Goal: Contribute content: Contribute content

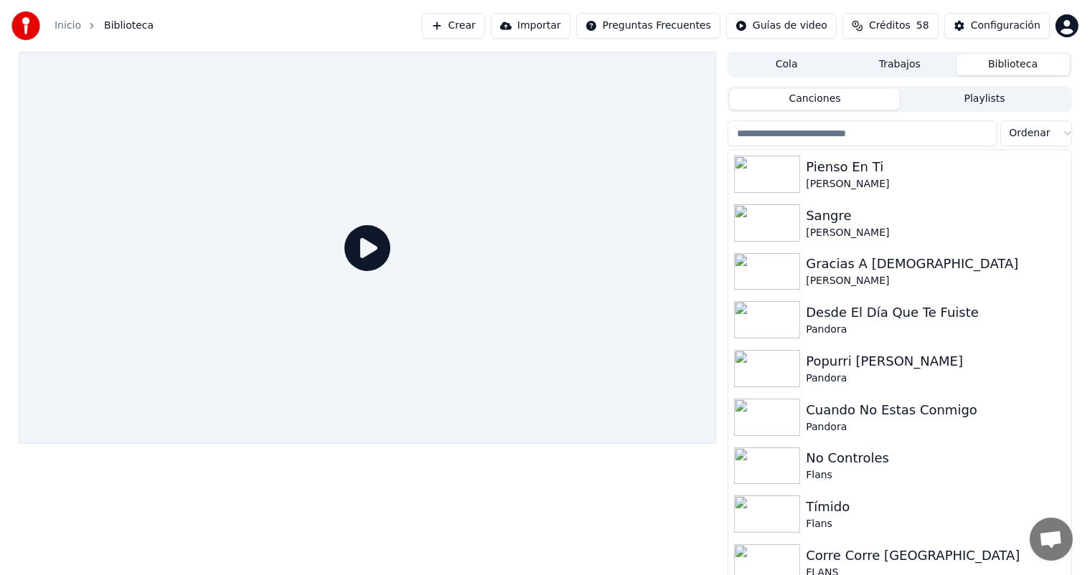
click at [80, 308] on div at bounding box center [368, 248] width 698 height 392
click at [853, 174] on div "Pienso En Ti" at bounding box center [927, 167] width 245 height 20
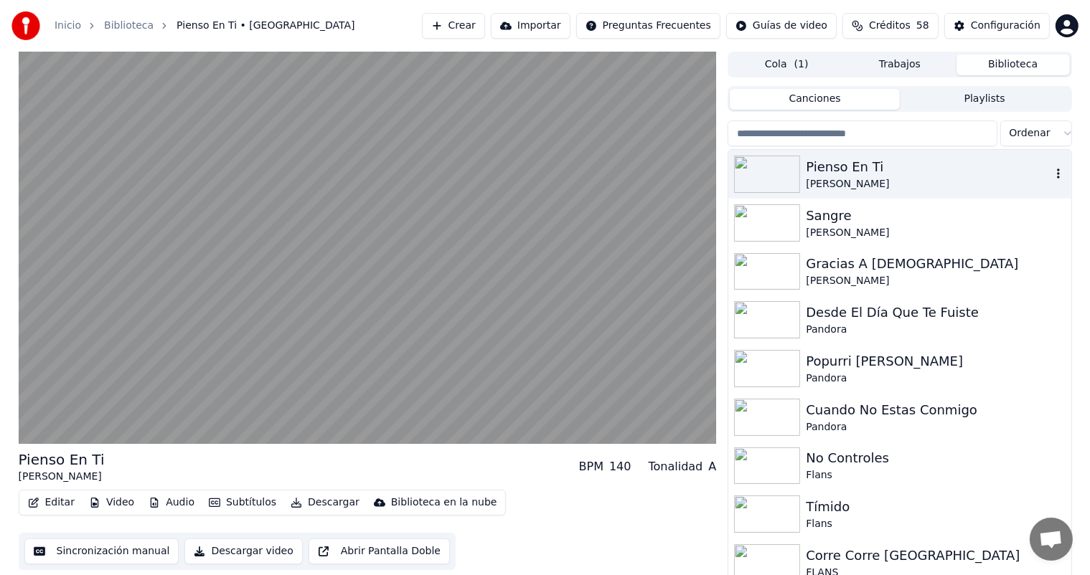
click at [260, 304] on video at bounding box center [368, 248] width 698 height 392
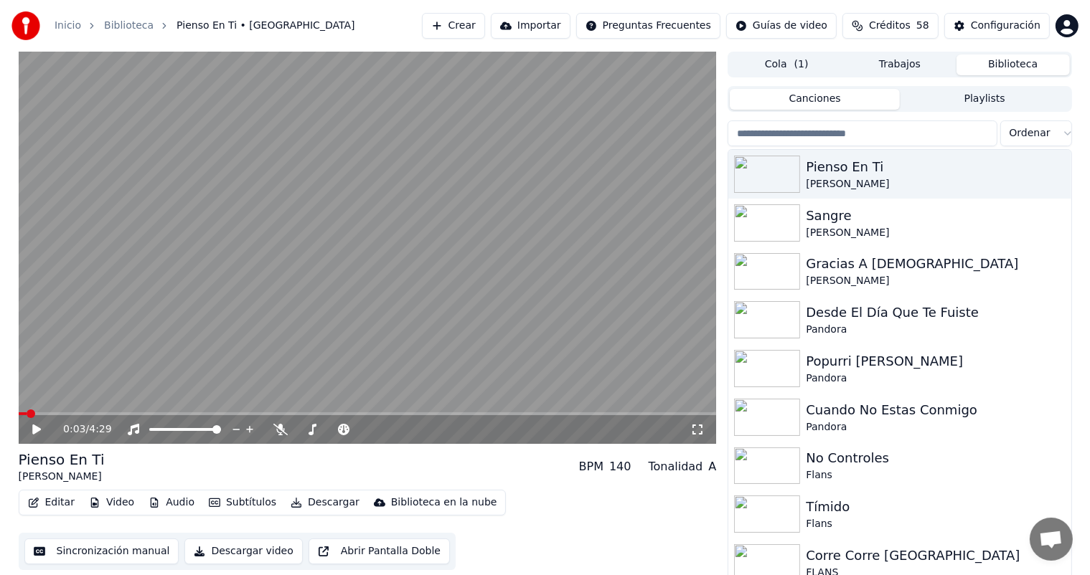
click at [219, 318] on video at bounding box center [368, 248] width 698 height 392
click at [274, 436] on div "0:04 / 4:29" at bounding box center [376, 429] width 627 height 14
click at [407, 414] on span at bounding box center [368, 413] width 698 height 3
click at [446, 415] on span at bounding box center [368, 413] width 698 height 3
click at [283, 438] on div "2:48 / 4:29" at bounding box center [368, 429] width 698 height 29
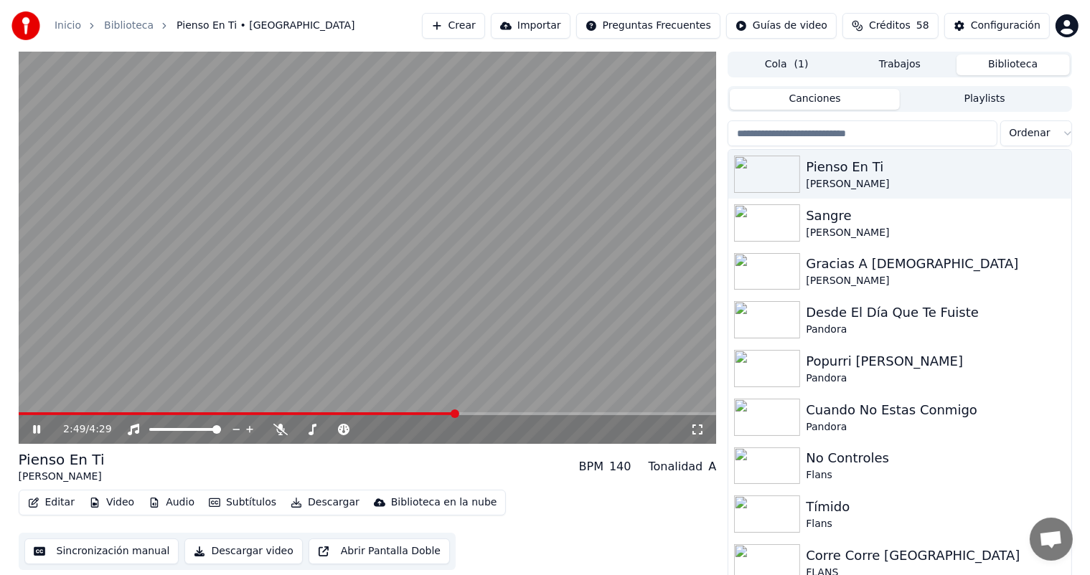
click at [282, 429] on icon at bounding box center [280, 429] width 14 height 11
click at [280, 439] on div "2:55 / 4:29" at bounding box center [368, 429] width 698 height 29
click at [280, 427] on icon at bounding box center [281, 429] width 8 height 11
click at [283, 433] on icon at bounding box center [280, 429] width 14 height 11
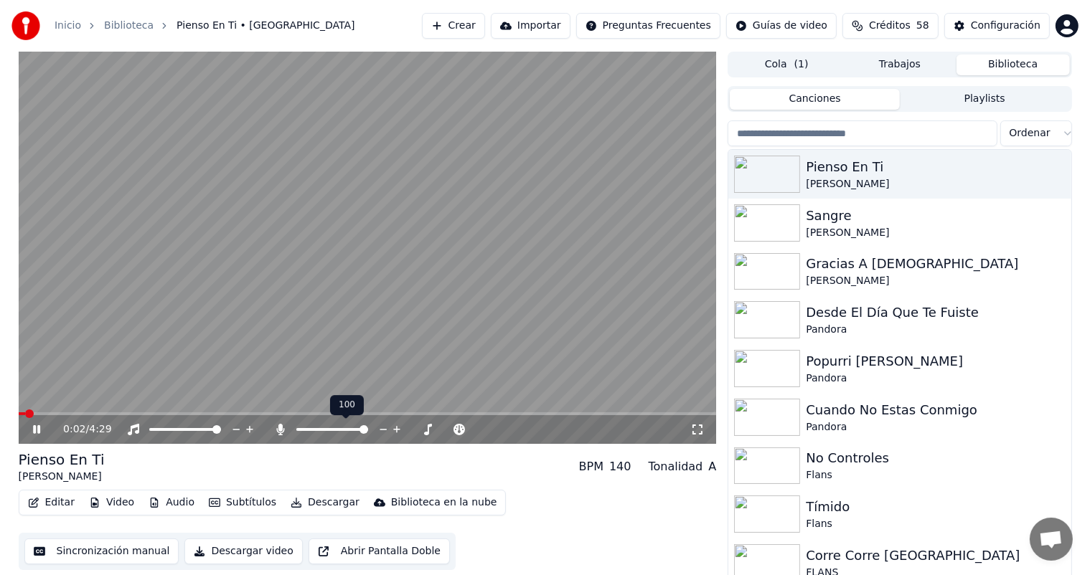
click at [346, 555] on button "Abrir Pantalla Doble" at bounding box center [378, 552] width 141 height 26
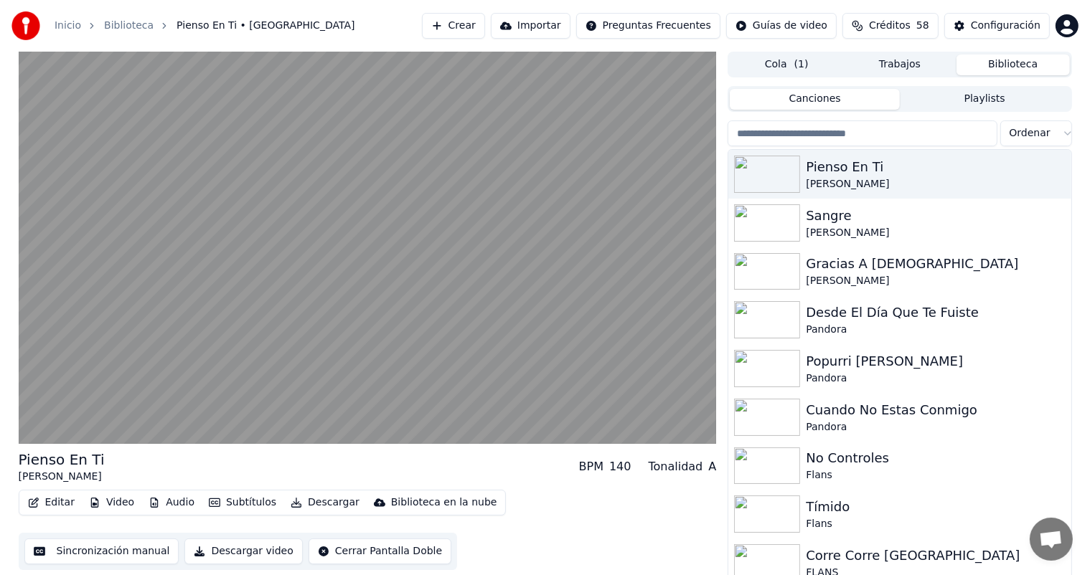
click at [52, 506] on button "Editar" at bounding box center [51, 503] width 58 height 20
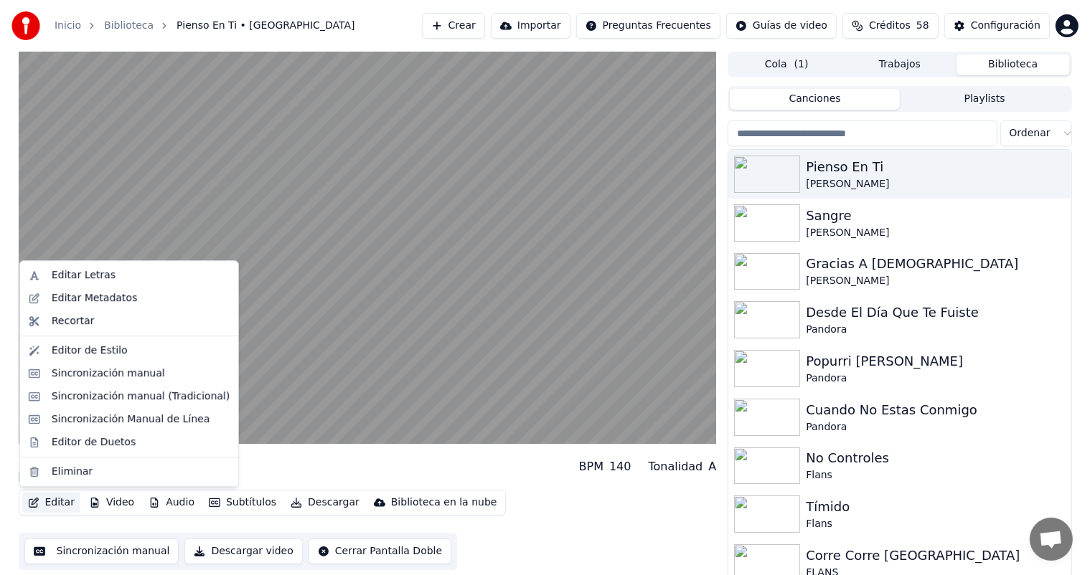
click at [303, 159] on video at bounding box center [368, 248] width 698 height 392
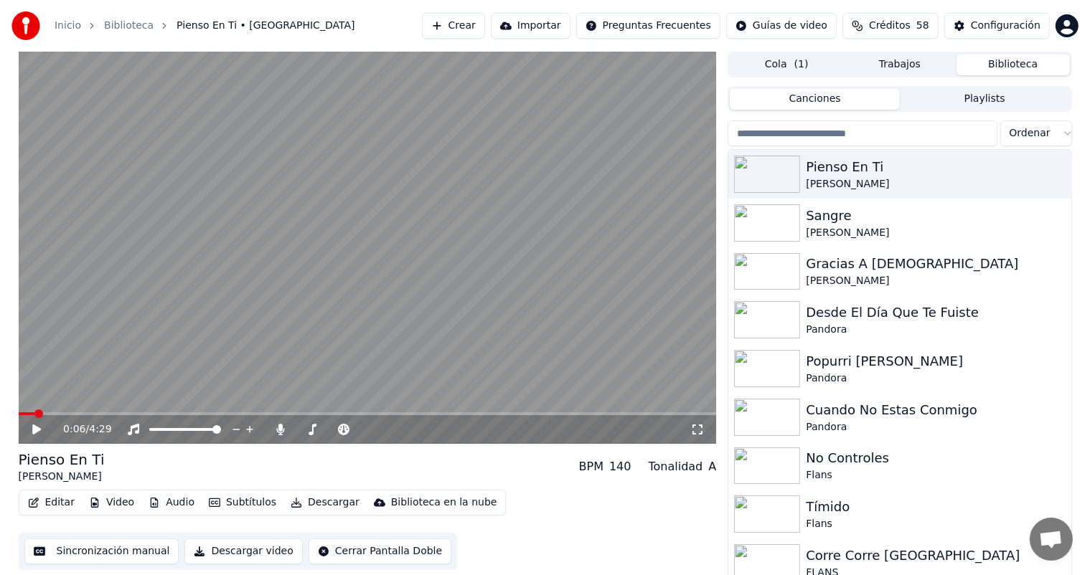
click at [342, 432] on icon at bounding box center [343, 429] width 14 height 11
click at [288, 298] on video at bounding box center [368, 248] width 698 height 392
click at [47, 503] on button "Editar" at bounding box center [51, 503] width 58 height 20
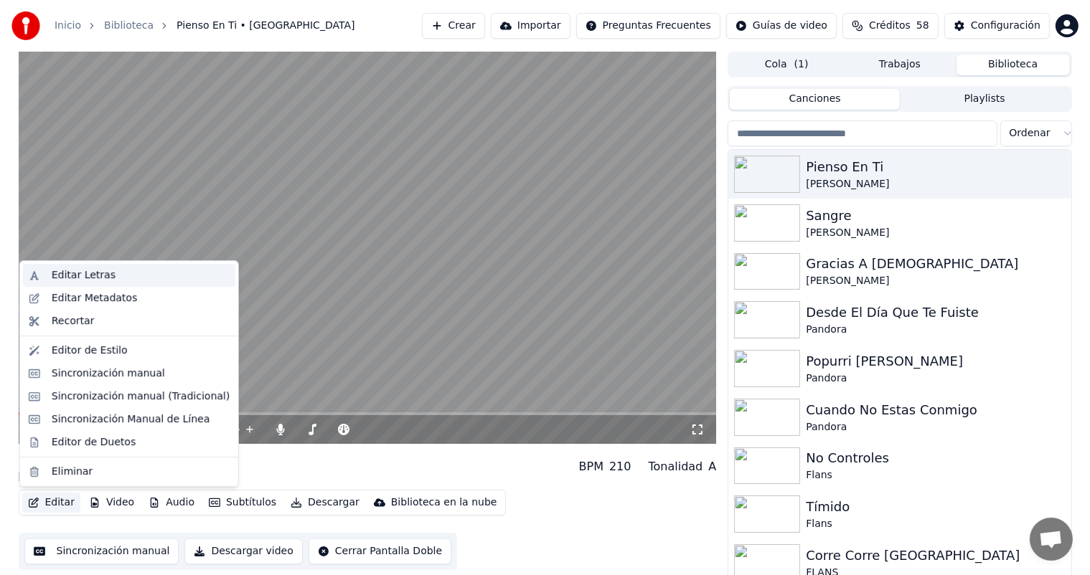
click at [55, 275] on div "Editar Letras" at bounding box center [84, 275] width 64 height 14
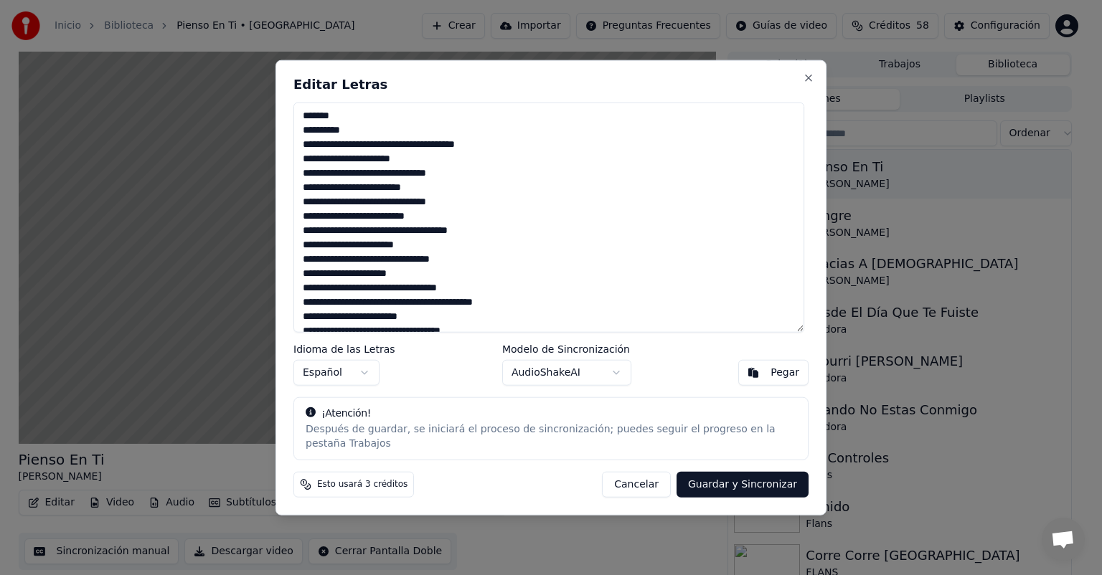
click at [364, 131] on textarea at bounding box center [548, 218] width 511 height 230
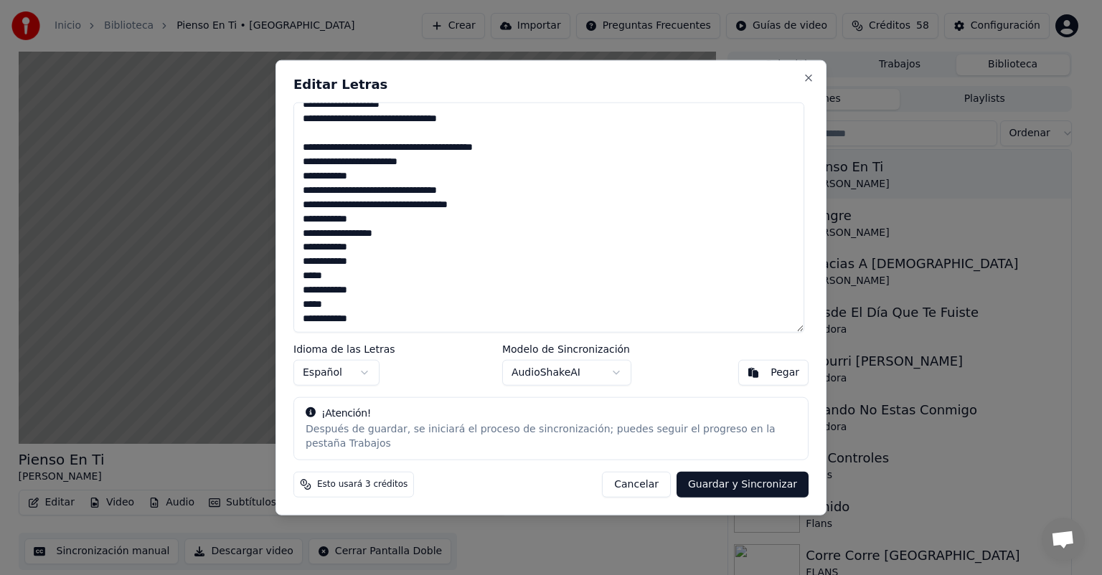
scroll to position [341, 0]
type textarea "**********"
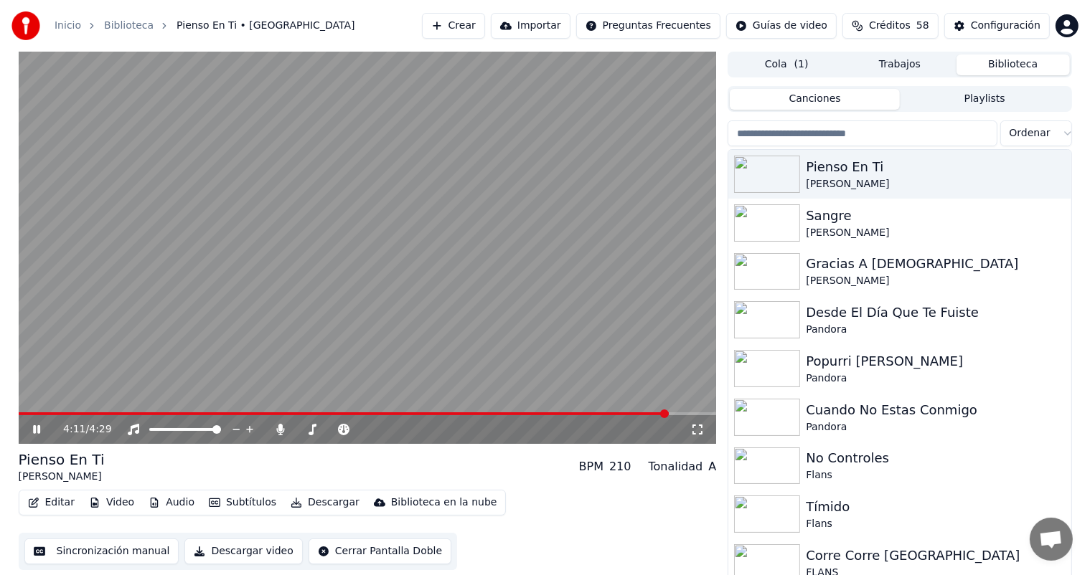
click at [303, 302] on video at bounding box center [368, 248] width 698 height 392
click at [56, 508] on button "Editar" at bounding box center [51, 503] width 58 height 20
click at [343, 410] on video at bounding box center [368, 248] width 698 height 392
click at [342, 413] on span at bounding box center [180, 413] width 323 height 3
click at [44, 491] on div "Editar Video Audio Subtítulos Descargar Biblioteca en la nube" at bounding box center [263, 503] width 488 height 26
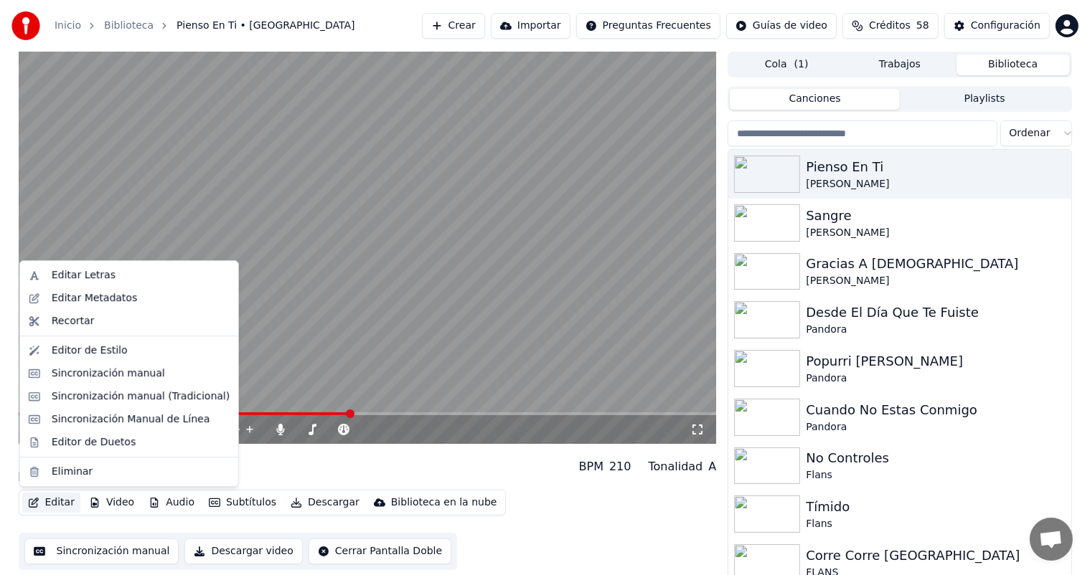
click at [47, 504] on button "Editar" at bounding box center [51, 503] width 58 height 20
click at [88, 274] on div "Editar Letras" at bounding box center [84, 275] width 64 height 14
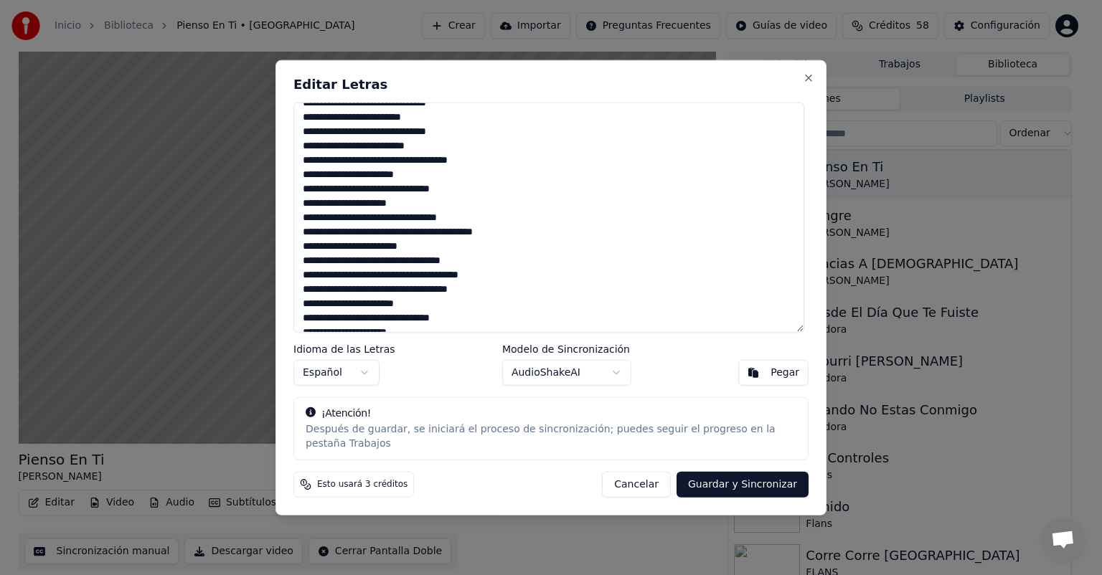
scroll to position [0, 0]
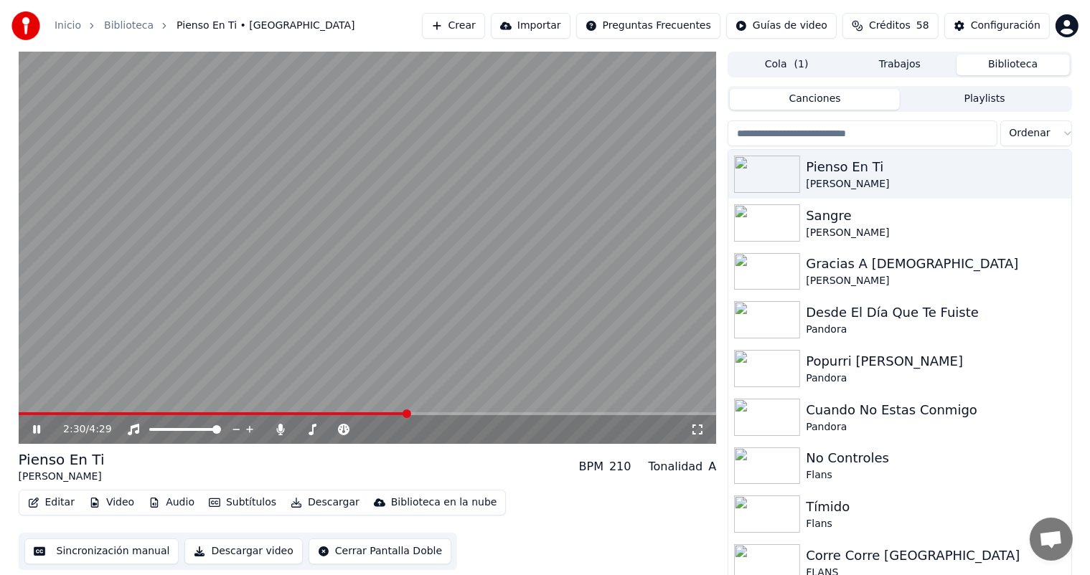
click at [50, 414] on span at bounding box center [213, 413] width 389 height 3
click at [54, 506] on button "Editar" at bounding box center [51, 503] width 58 height 20
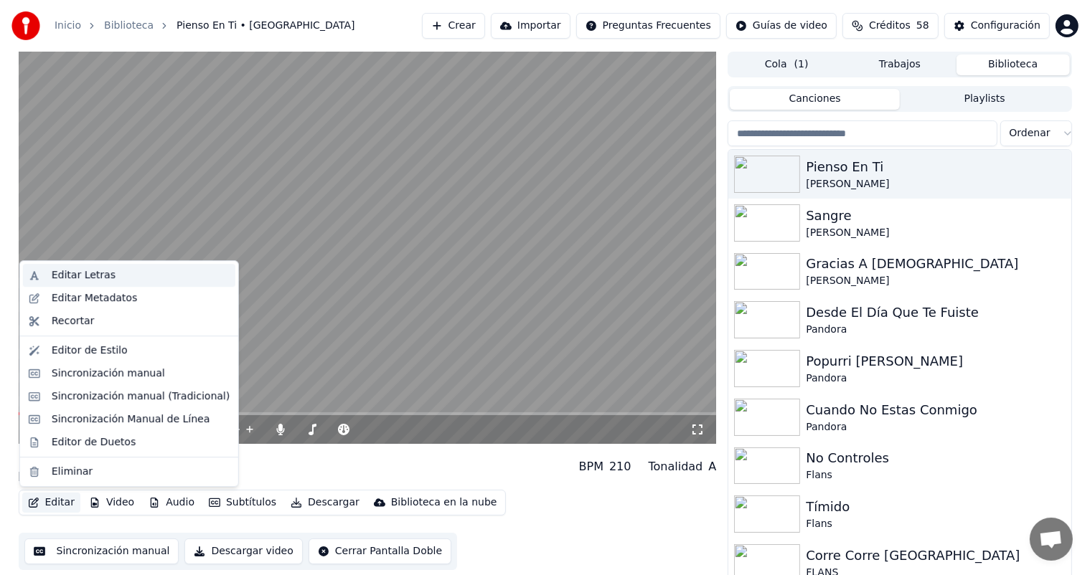
click at [131, 270] on div "Editar Letras" at bounding box center [141, 275] width 178 height 14
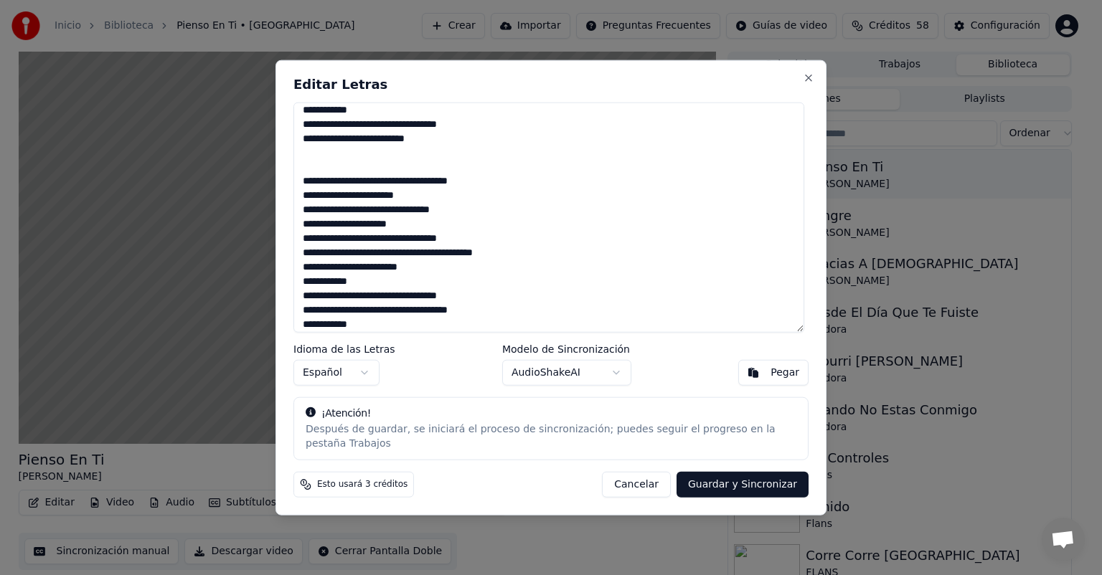
scroll to position [450, 0]
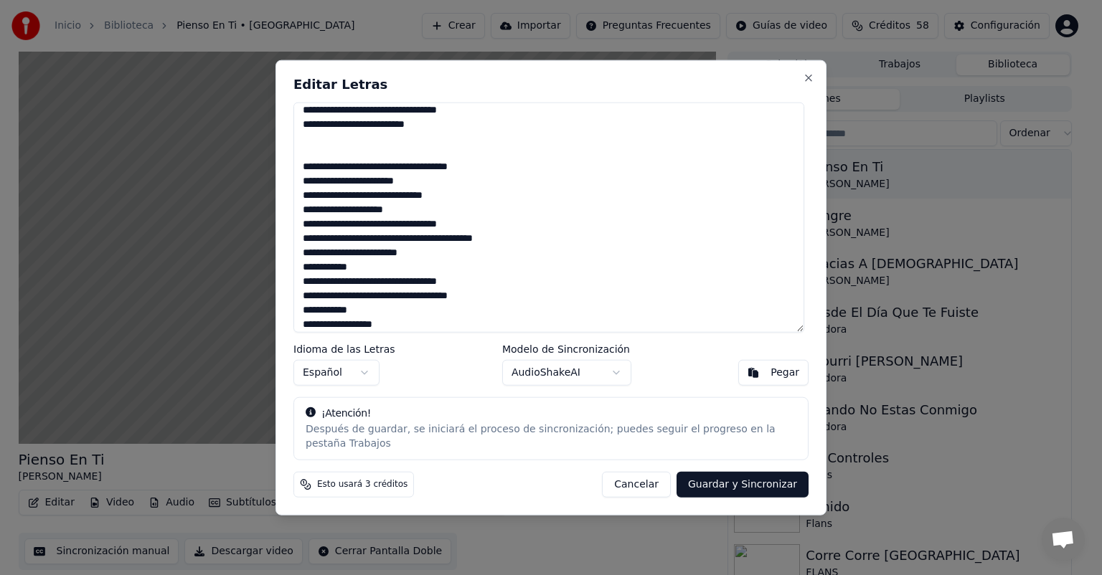
type textarea "**********"
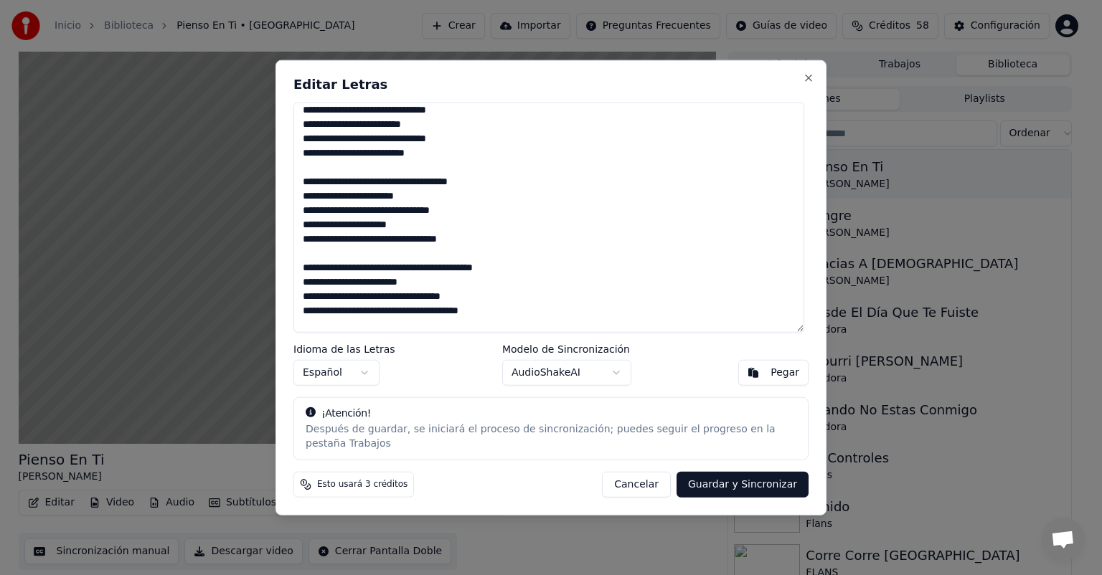
scroll to position [77, 0]
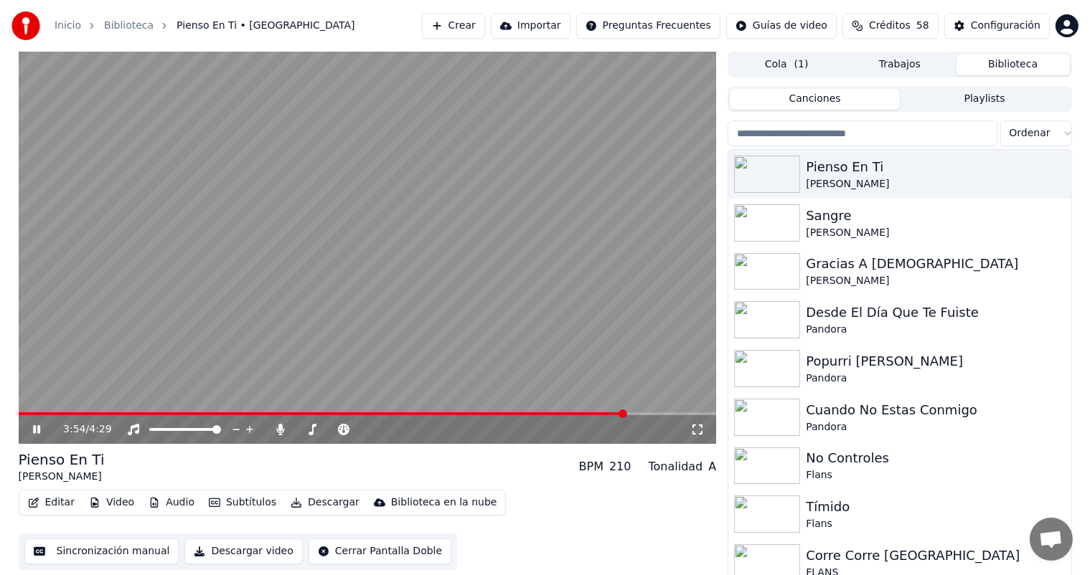
click at [133, 412] on span at bounding box center [323, 413] width 608 height 3
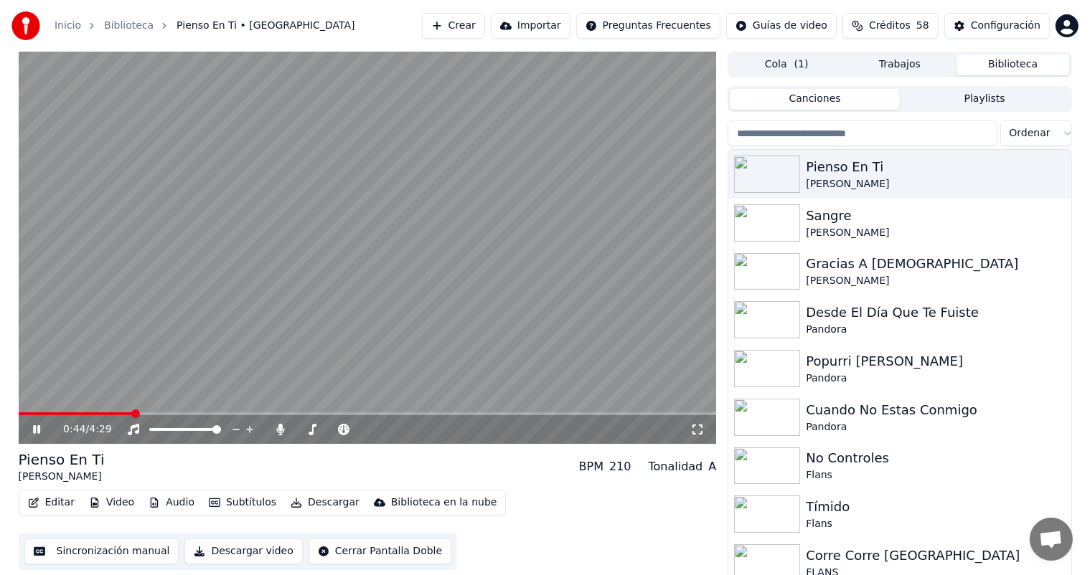
click at [61, 501] on button "Editar" at bounding box center [51, 503] width 58 height 20
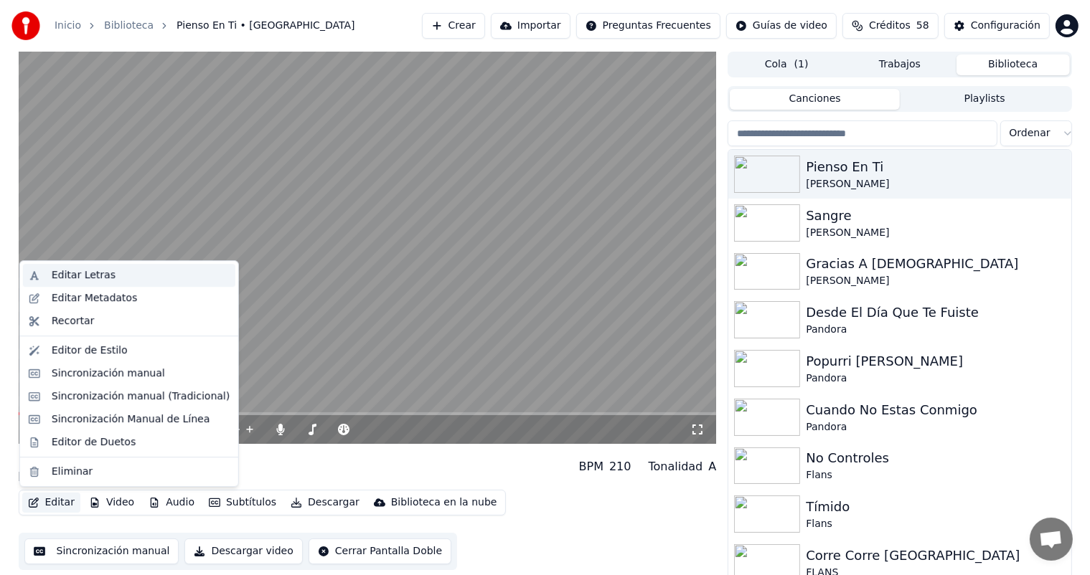
click at [100, 278] on div "Editar Letras" at bounding box center [84, 275] width 64 height 14
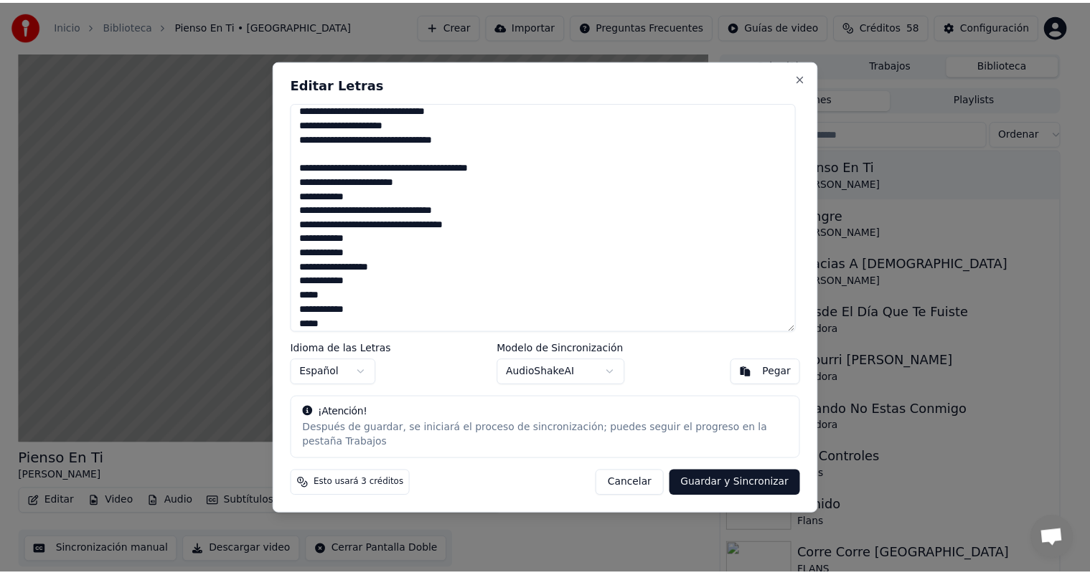
scroll to position [364, 0]
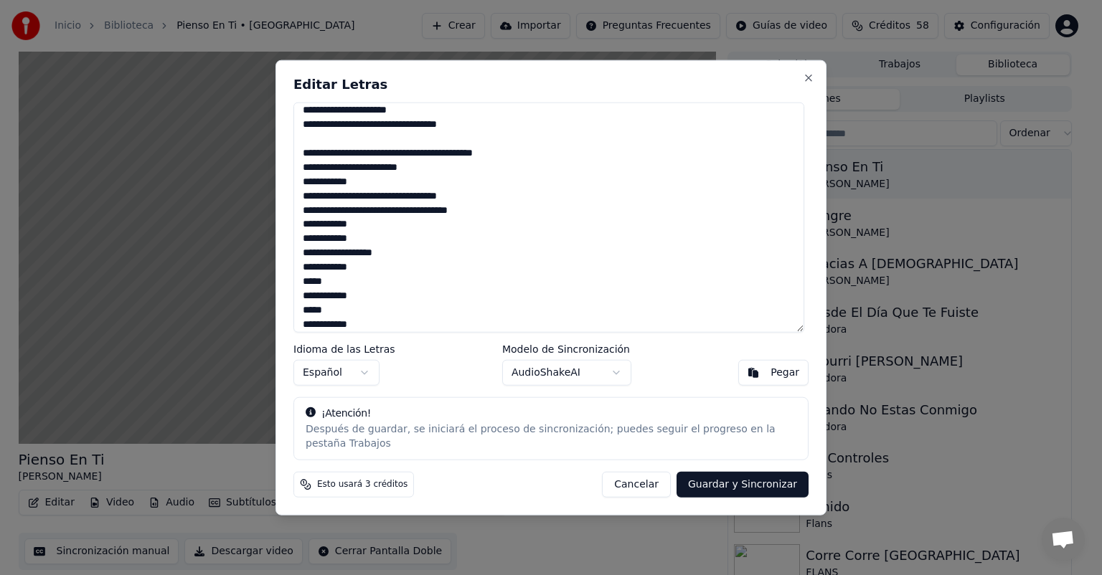
type textarea "**********"
click at [717, 473] on button "Guardar y Sincronizar" at bounding box center [742, 484] width 132 height 26
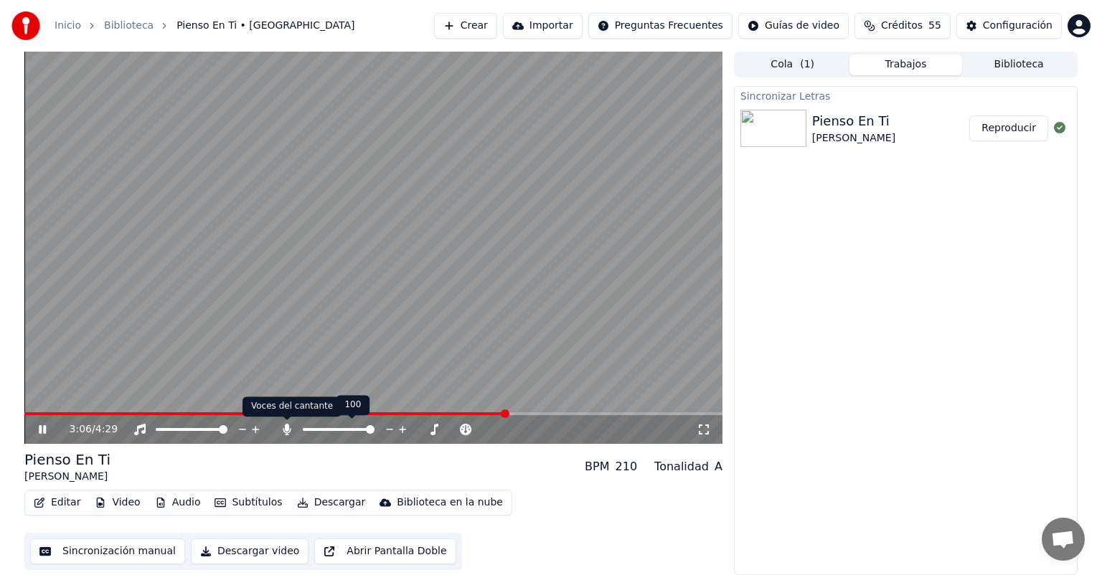
click at [285, 430] on icon at bounding box center [287, 429] width 8 height 11
click at [346, 427] on icon at bounding box center [349, 429] width 11 height 11
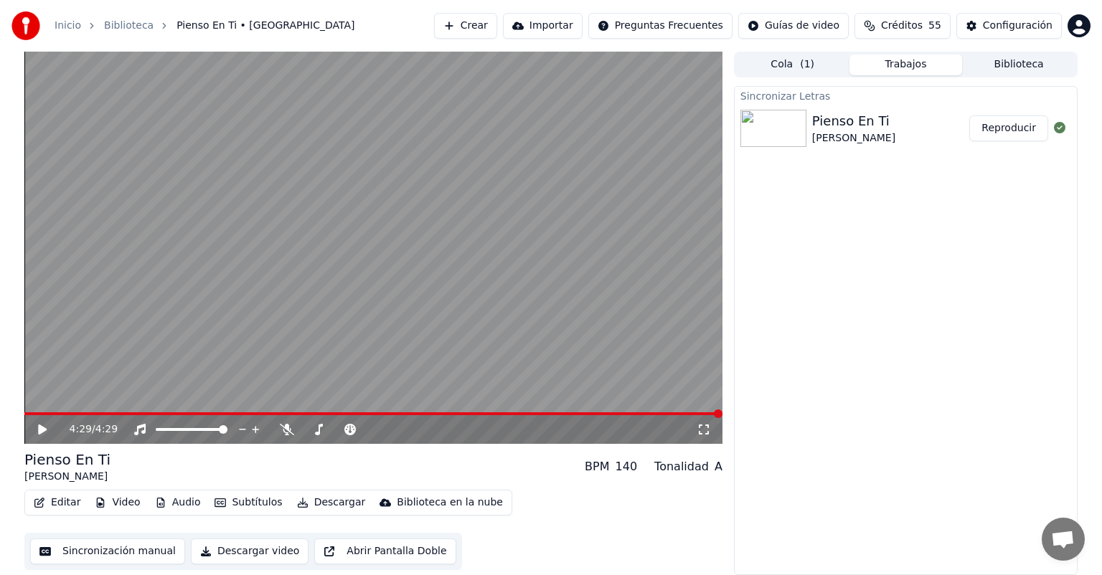
click at [325, 501] on button "Descargar" at bounding box center [331, 503] width 80 height 20
click at [221, 321] on video at bounding box center [373, 248] width 698 height 392
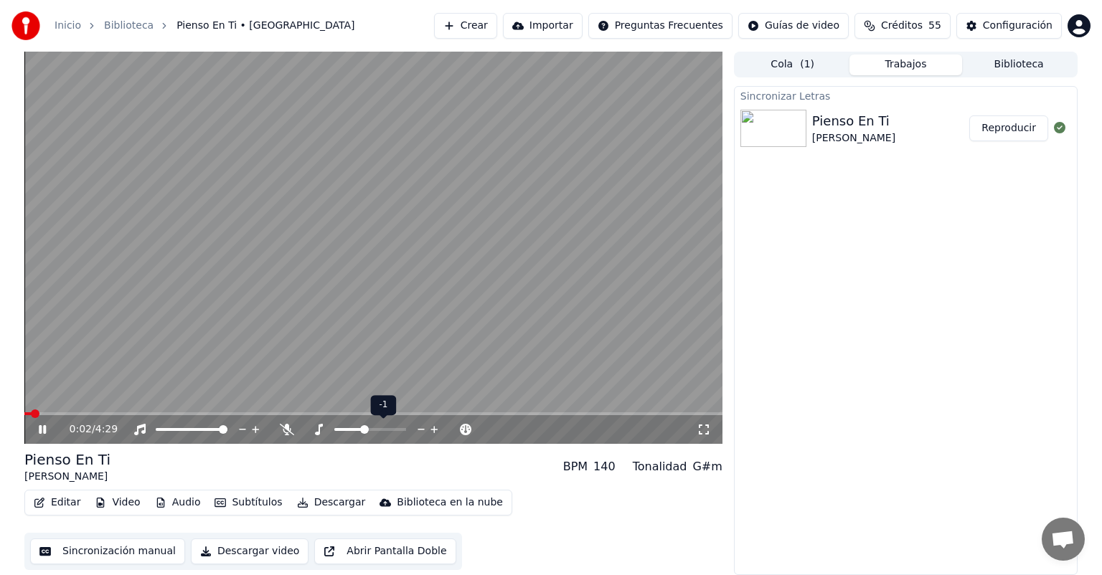
click at [364, 430] on span at bounding box center [364, 429] width 9 height 9
click at [327, 501] on button "Descargar" at bounding box center [331, 503] width 80 height 20
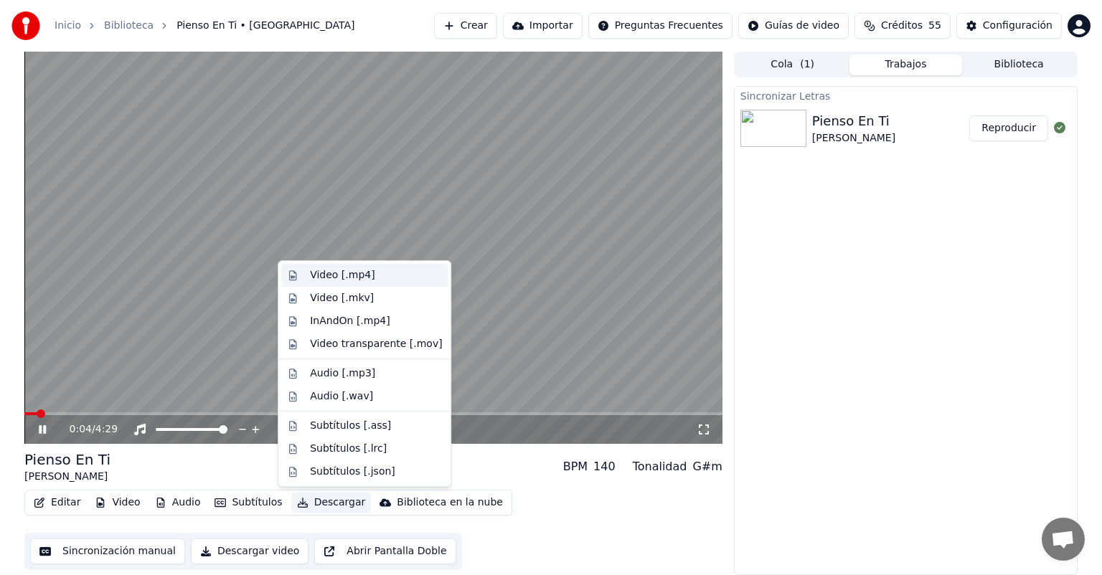
click at [308, 280] on div "Video [.mp4]" at bounding box center [364, 275] width 166 height 23
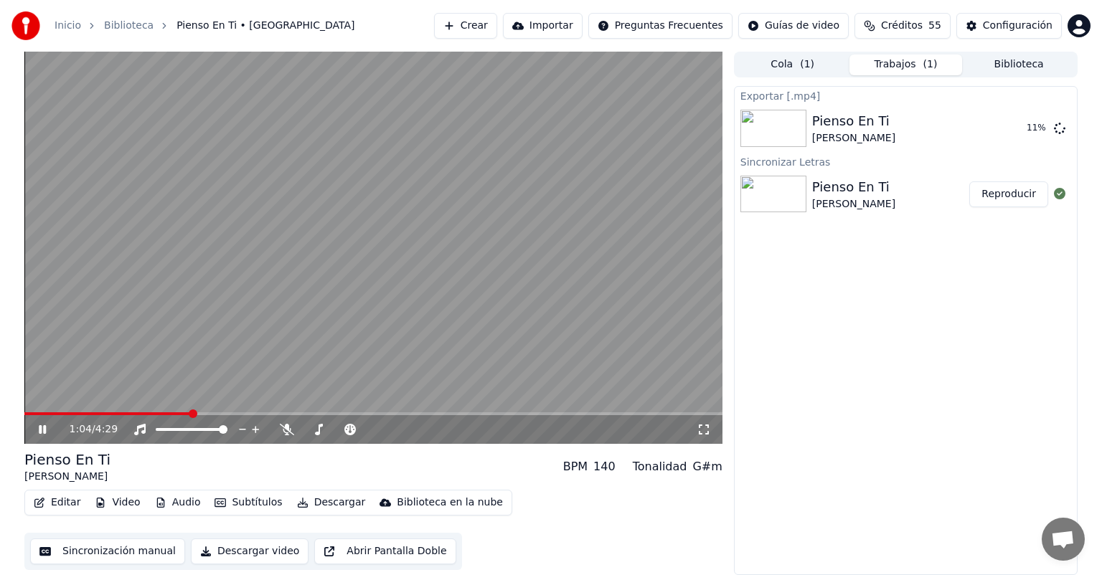
click at [200, 231] on video at bounding box center [373, 248] width 698 height 392
click at [1017, 58] on button "Biblioteca" at bounding box center [1018, 65] width 113 height 21
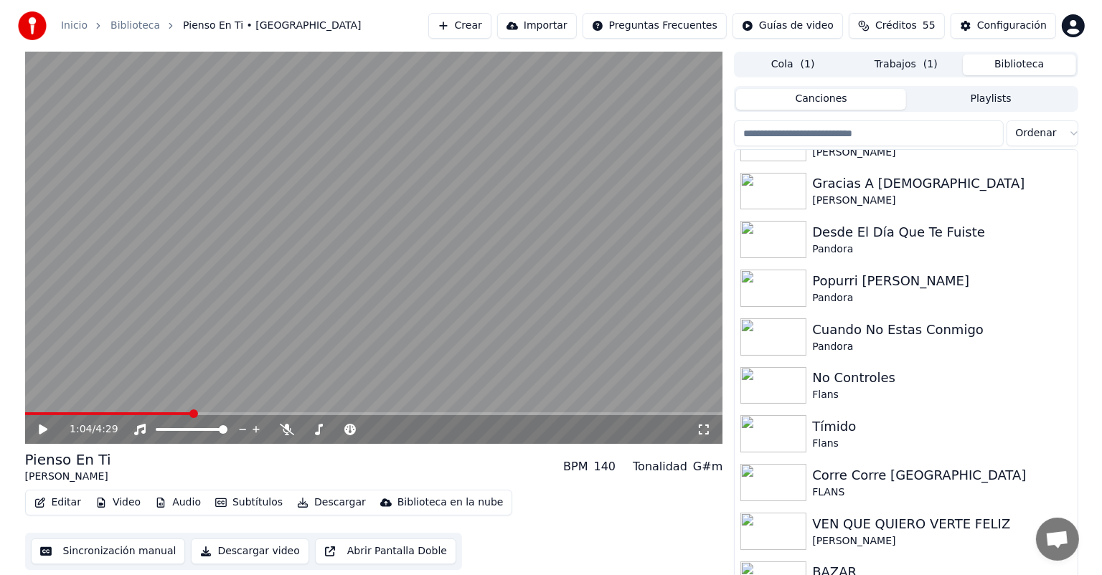
scroll to position [90, 0]
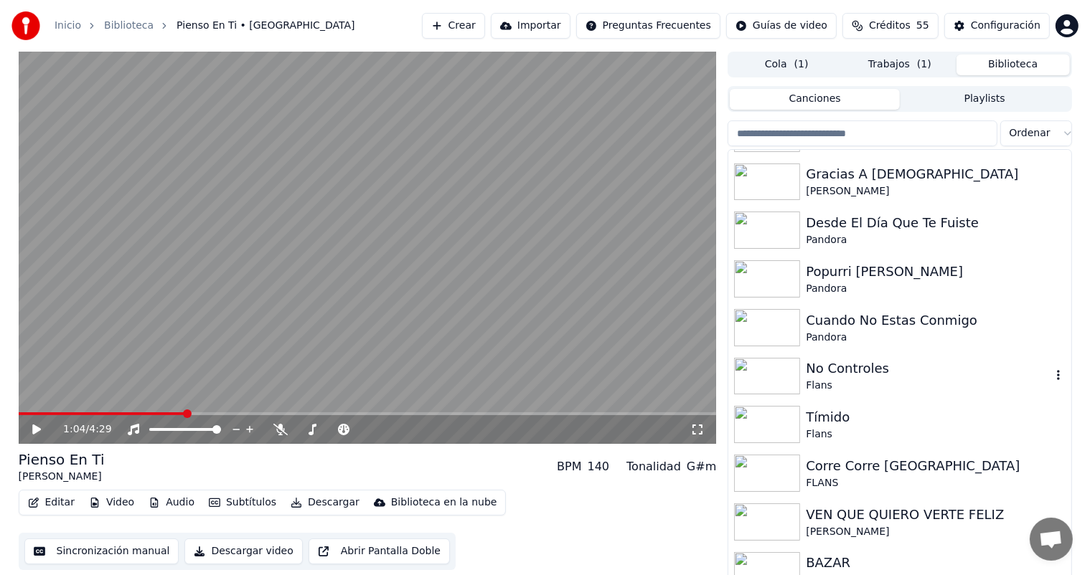
click at [861, 374] on div "No Controles" at bounding box center [927, 369] width 245 height 20
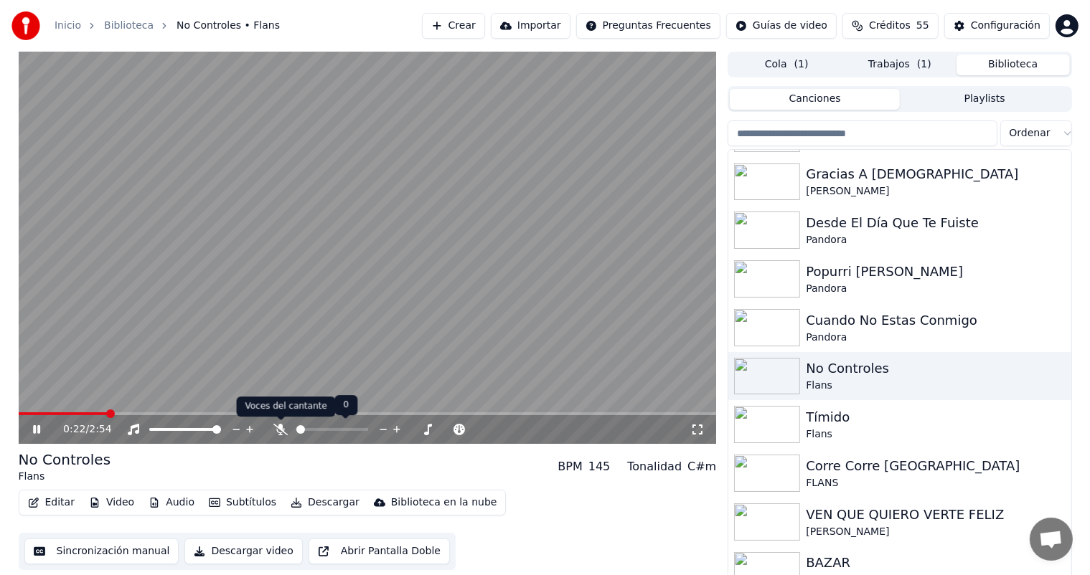
click at [279, 435] on icon at bounding box center [280, 429] width 14 height 11
click at [431, 434] on span at bounding box center [426, 429] width 9 height 9
click at [370, 413] on span at bounding box center [194, 413] width 351 height 3
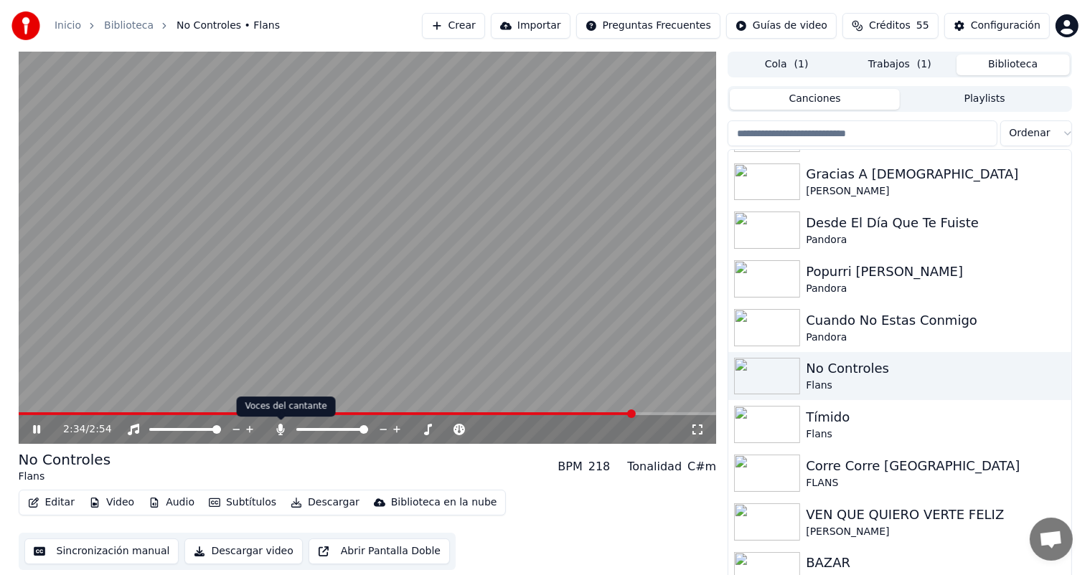
click at [273, 427] on div "2:34 / 2:54" at bounding box center [376, 429] width 627 height 14
click at [345, 428] on icon at bounding box center [343, 429] width 11 height 11
click at [279, 430] on icon at bounding box center [281, 429] width 8 height 11
click at [279, 430] on icon at bounding box center [280, 429] width 14 height 11
click at [279, 430] on icon at bounding box center [281, 429] width 8 height 11
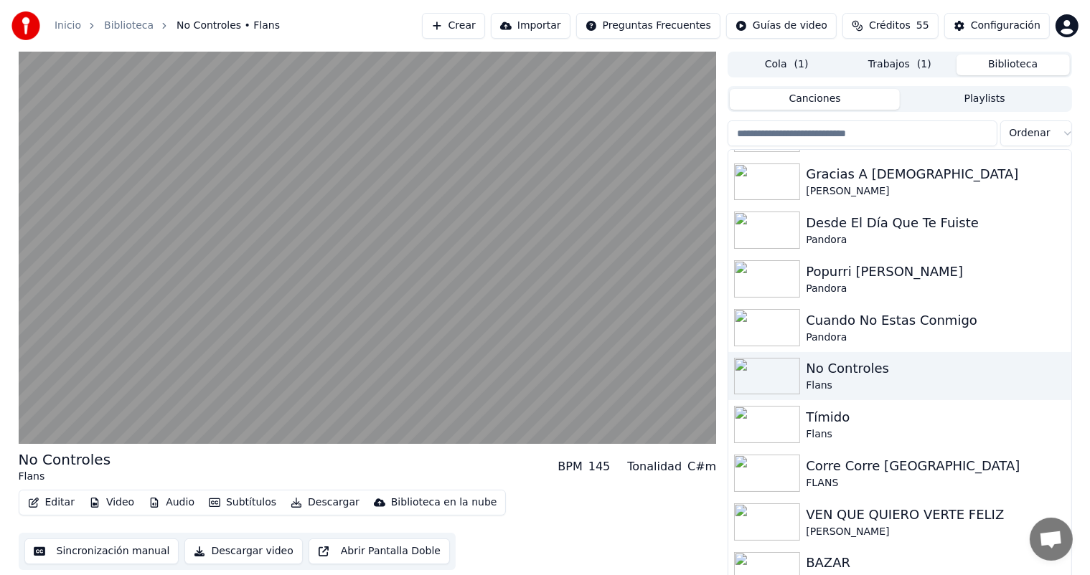
click at [295, 508] on button "Descargar" at bounding box center [325, 503] width 80 height 20
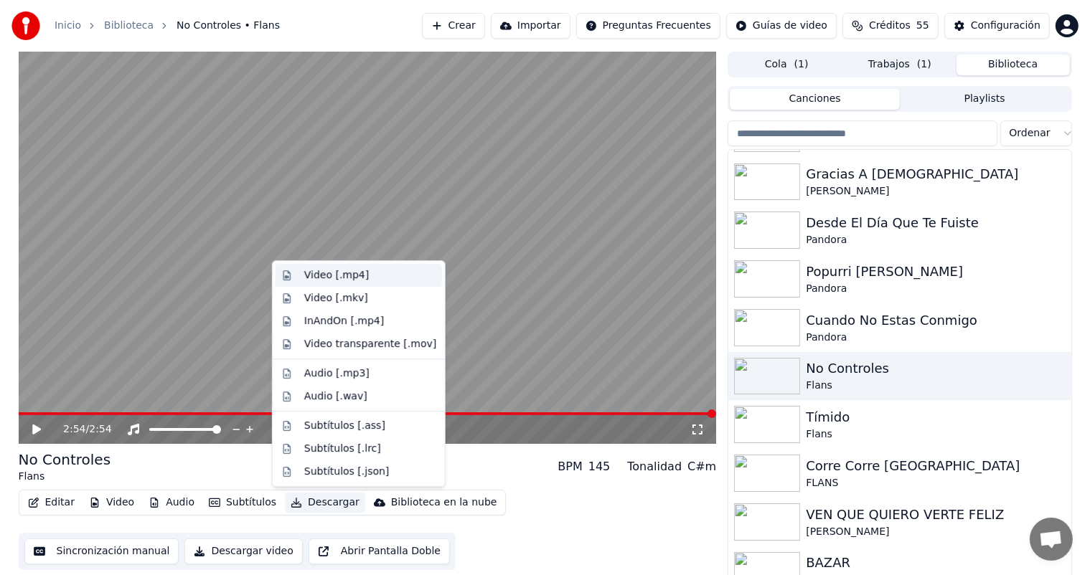
click at [339, 281] on div "Video [.mp4]" at bounding box center [336, 275] width 65 height 14
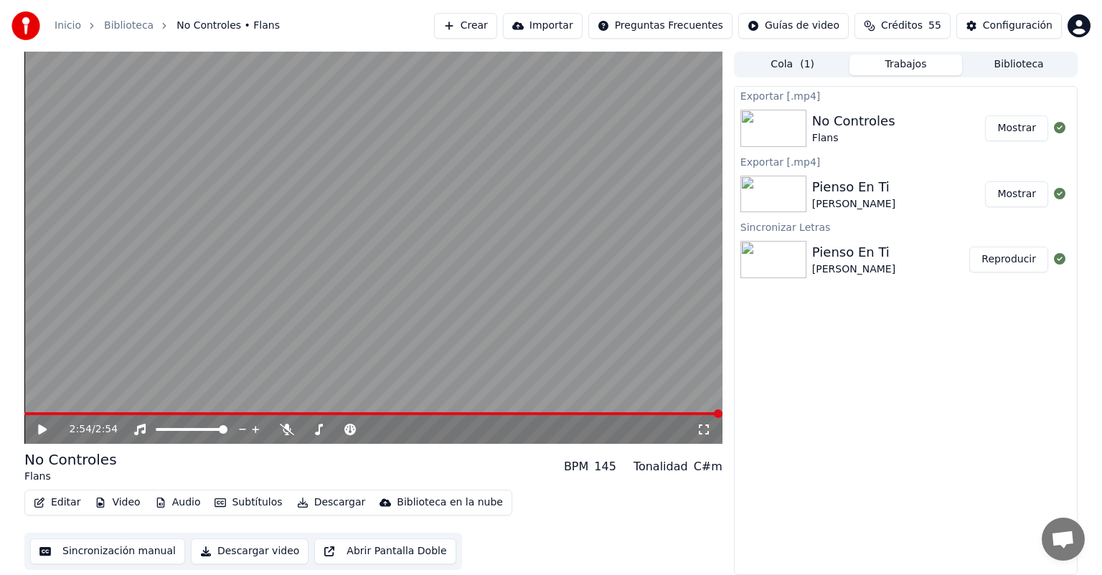
click at [467, 20] on button "Crear" at bounding box center [465, 26] width 63 height 26
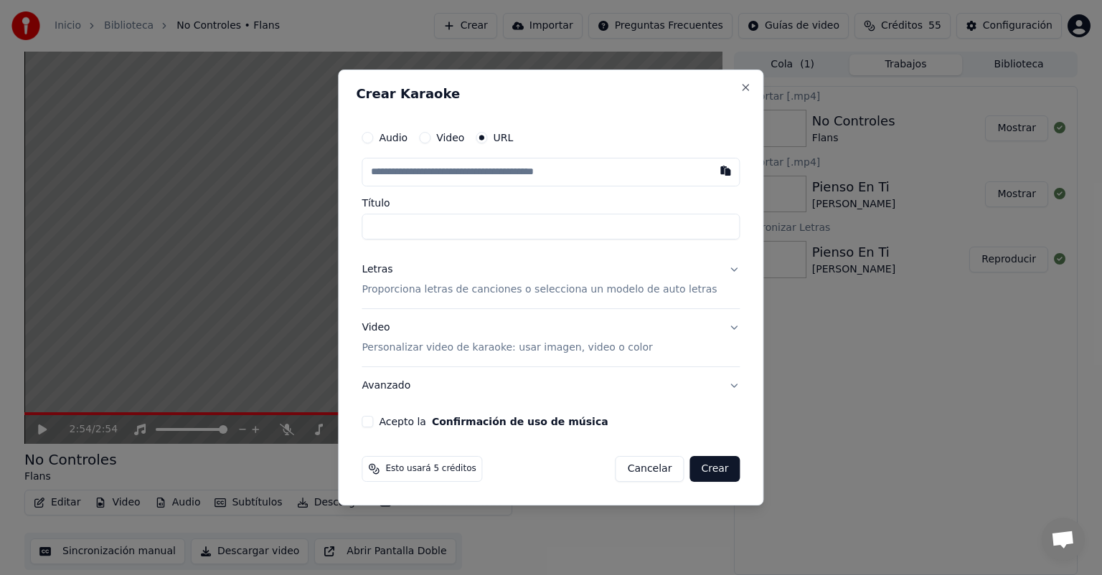
click at [430, 139] on button "Video" at bounding box center [424, 137] width 11 height 11
click at [440, 169] on div "Seleccionar archivo" at bounding box center [422, 172] width 121 height 26
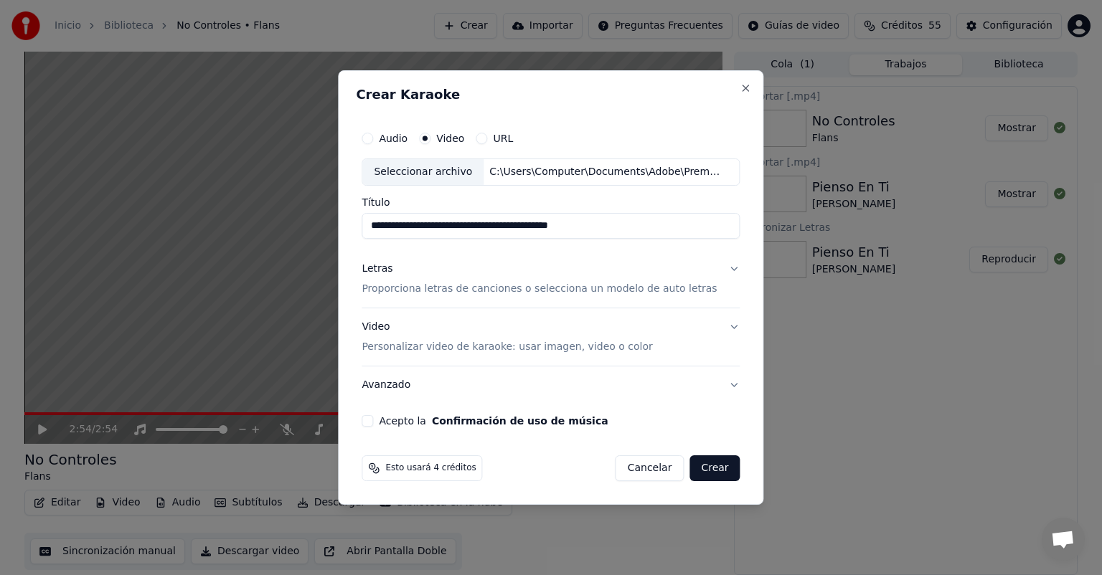
drag, startPoint x: 448, startPoint y: 225, endPoint x: 666, endPoint y: 207, distance: 218.8
click at [666, 207] on div "**********" at bounding box center [551, 218] width 378 height 42
type input "**********"
click at [483, 289] on p "Proporciona letras de canciones o selecciona un modelo de auto letras" at bounding box center [539, 289] width 355 height 14
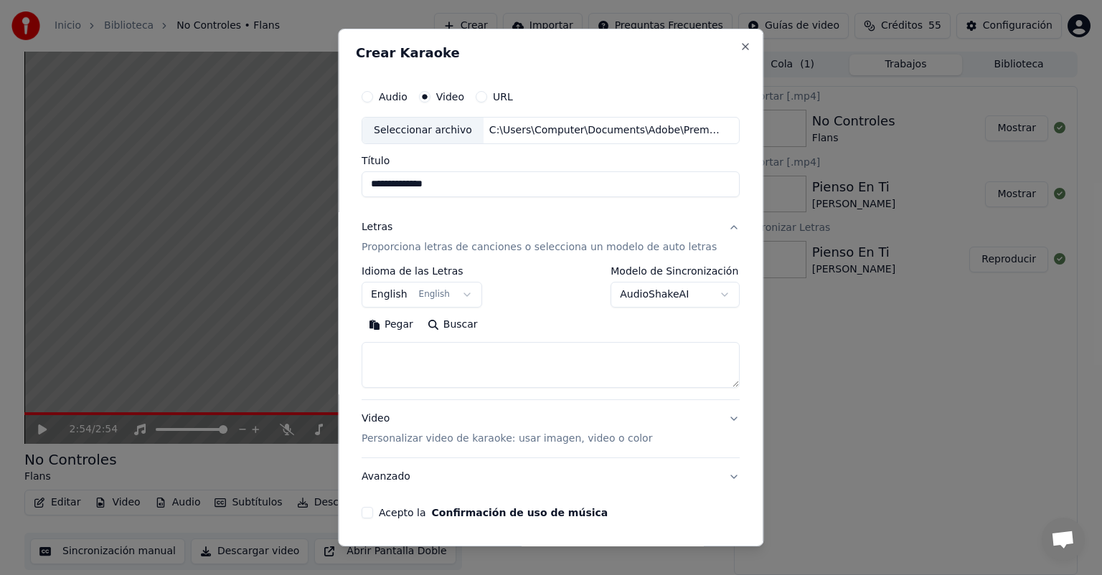
click at [396, 324] on button "Pegar" at bounding box center [391, 324] width 59 height 23
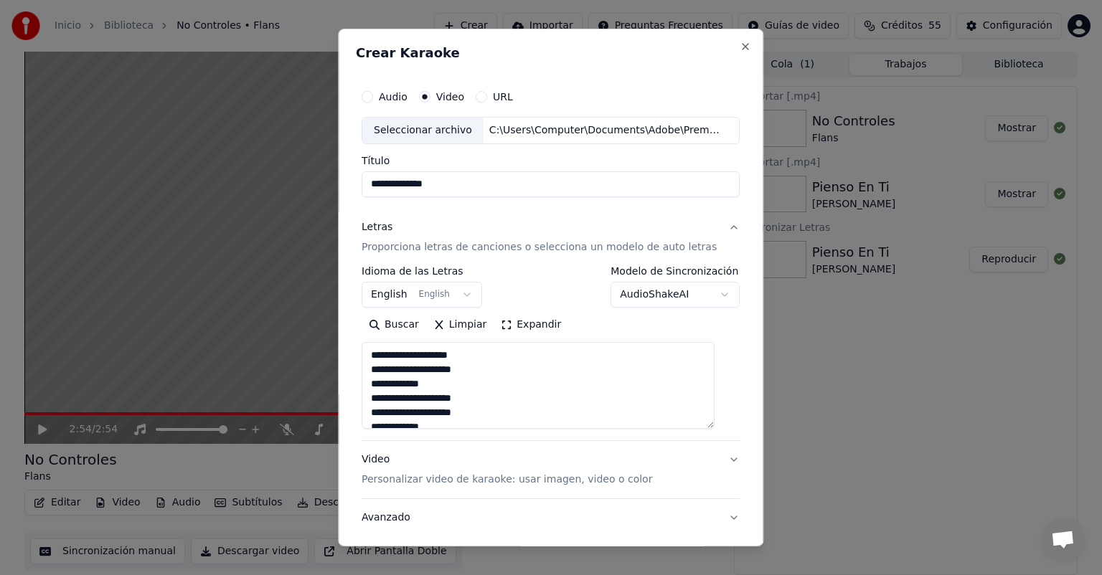
drag, startPoint x: 712, startPoint y: 382, endPoint x: 719, endPoint y: 422, distance: 40.8
click at [714, 422] on textarea at bounding box center [538, 385] width 353 height 87
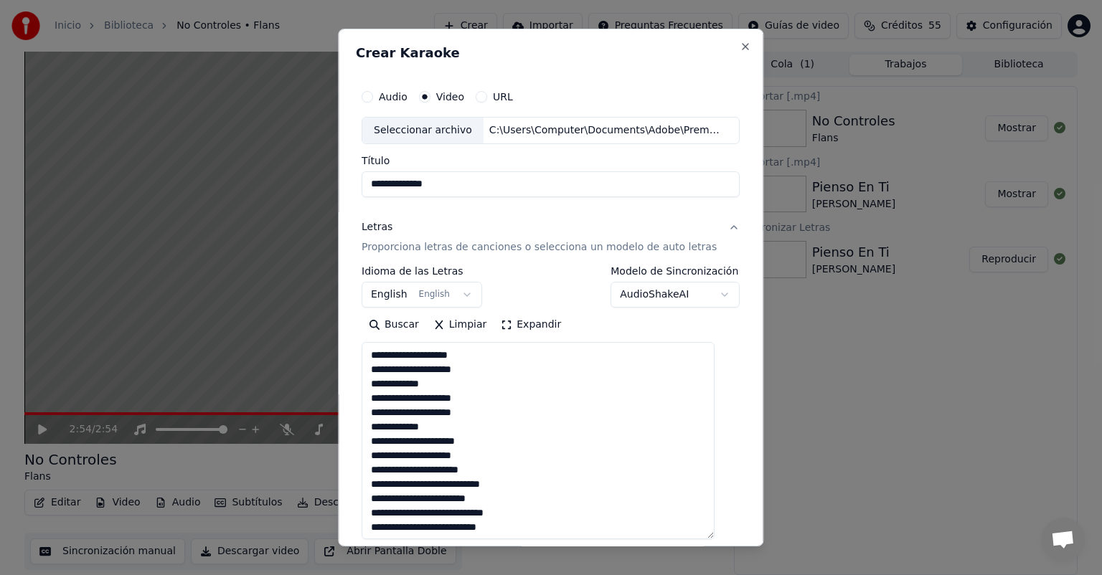
drag, startPoint x: 715, startPoint y: 427, endPoint x: 719, endPoint y: 538, distance: 110.5
click at [714, 538] on textarea at bounding box center [538, 440] width 353 height 197
click at [527, 425] on textarea at bounding box center [538, 441] width 353 height 198
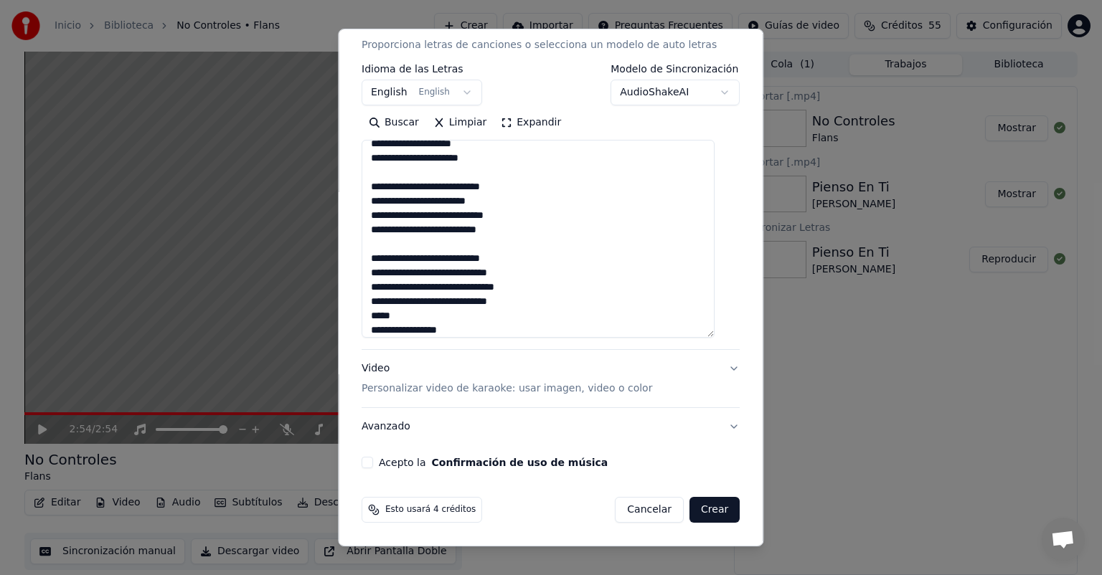
scroll to position [153, 0]
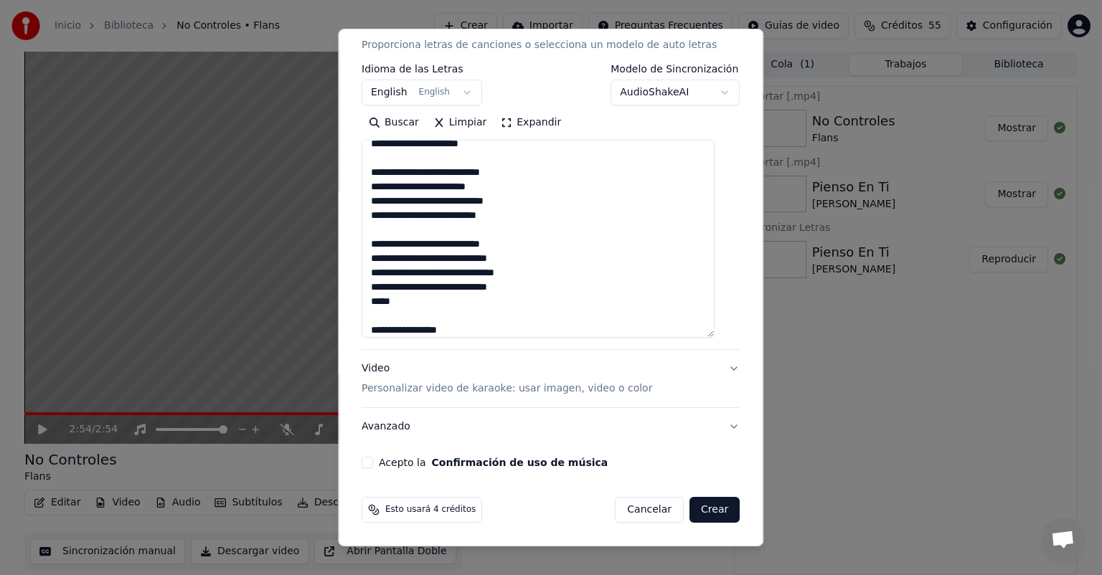
paste textarea "*****"
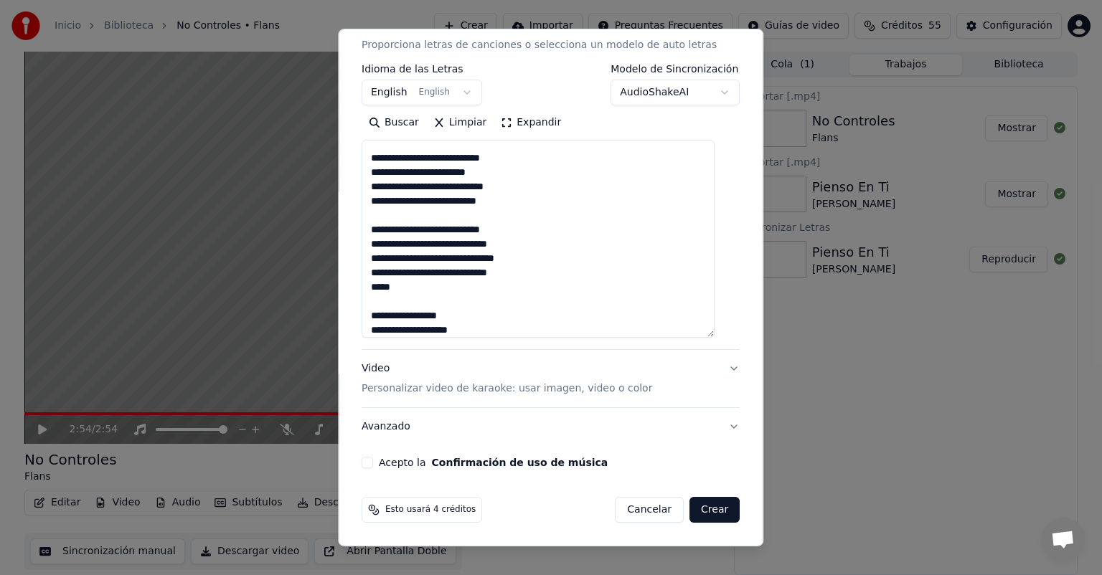
paste textarea "*****"
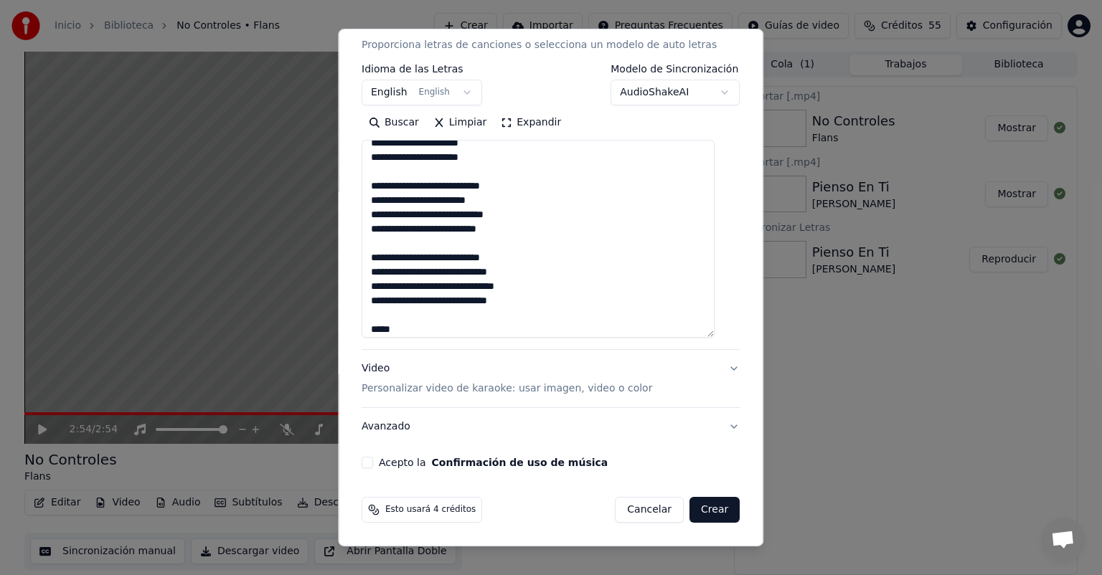
scroll to position [526, 0]
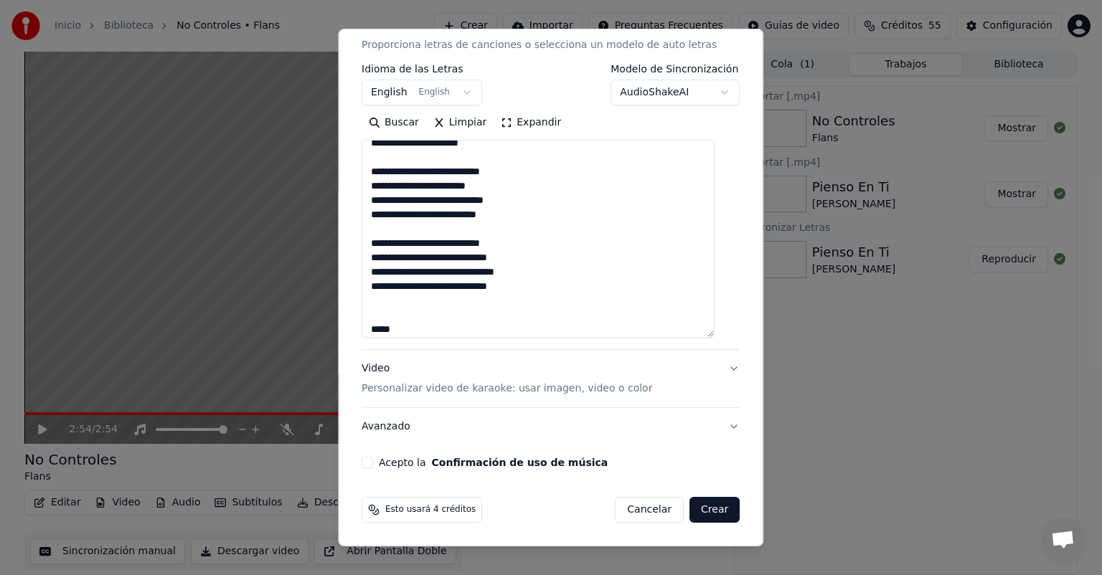
paste textarea "**********"
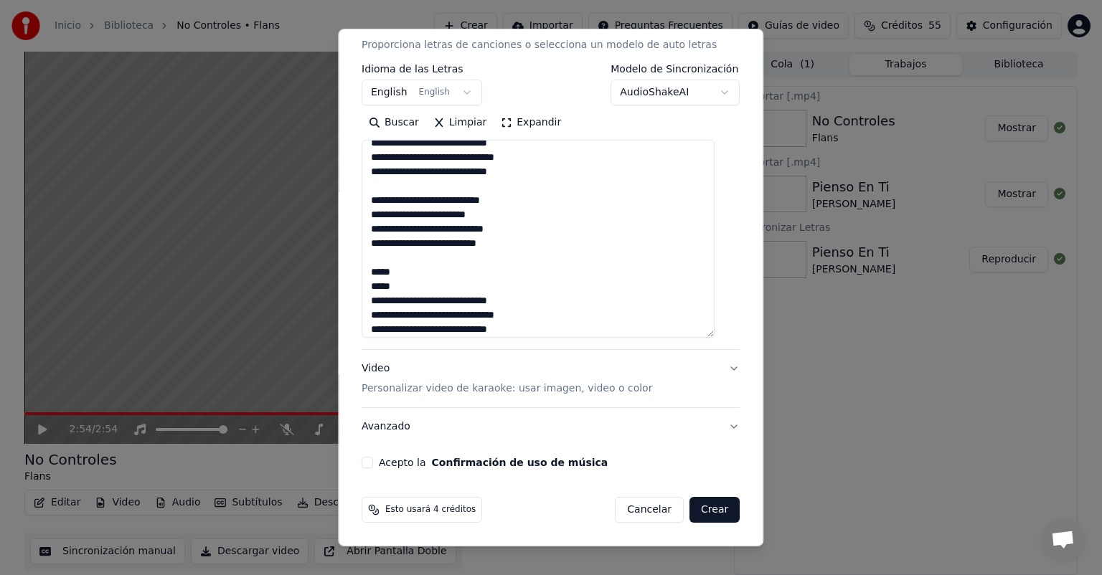
scroll to position [655, 0]
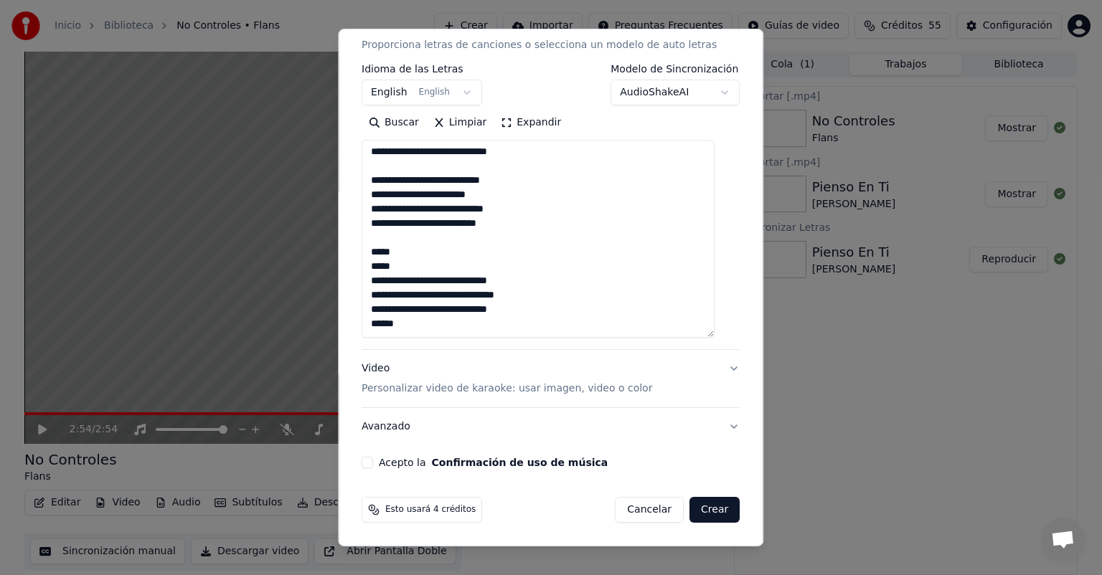
paste textarea "*****"
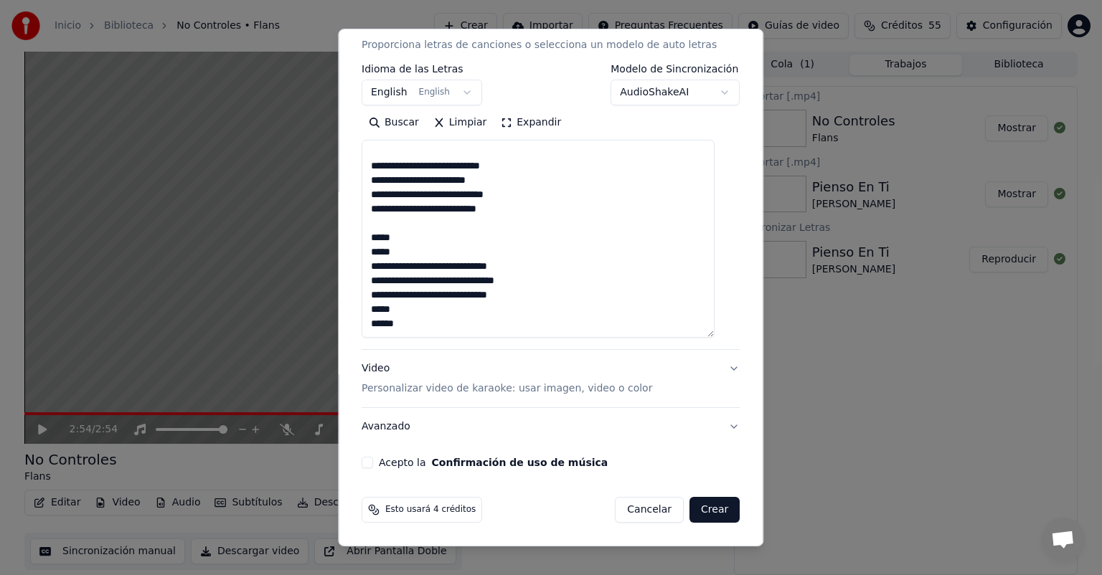
paste textarea "*****"
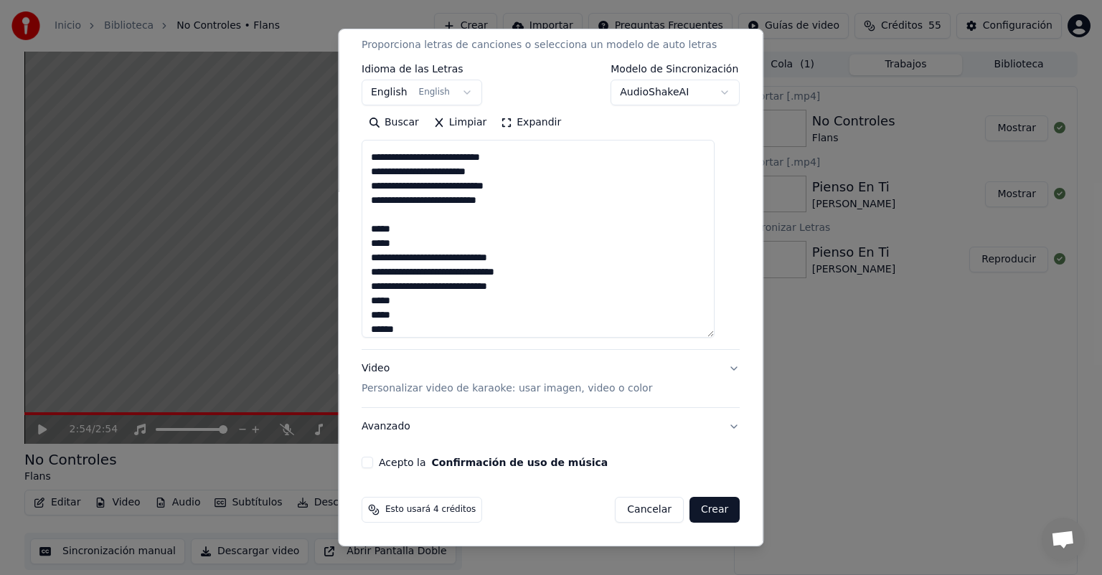
scroll to position [698, 0]
paste textarea "*****"
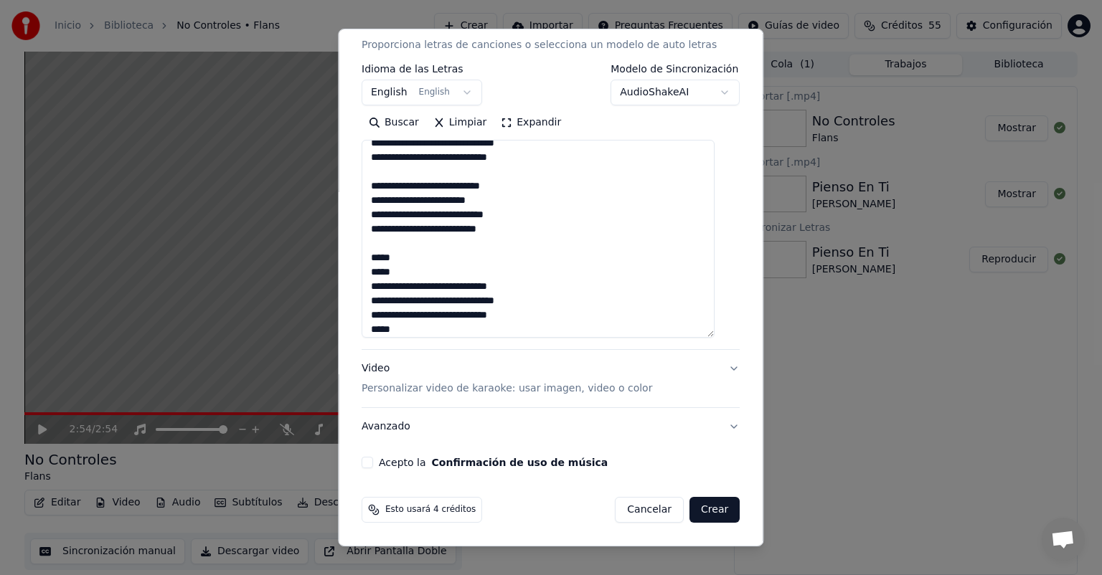
scroll to position [669, 0]
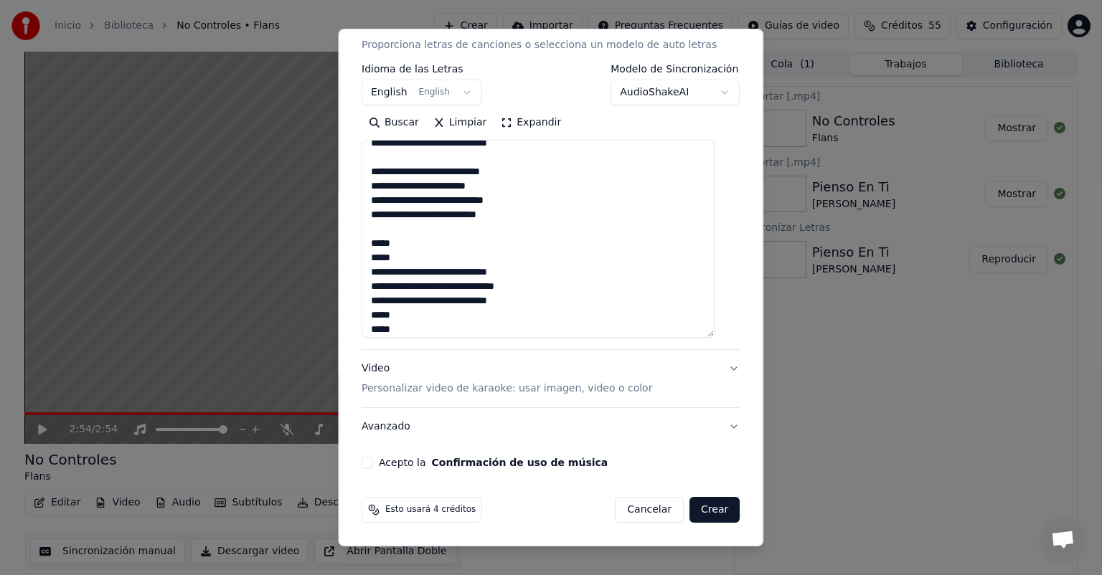
paste textarea "*****"
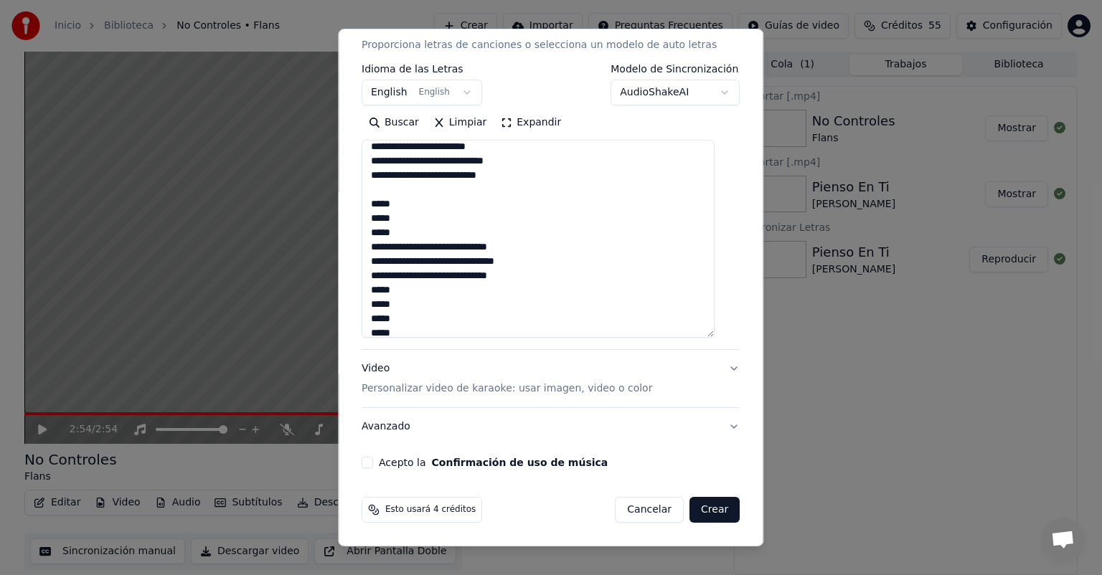
scroll to position [712, 0]
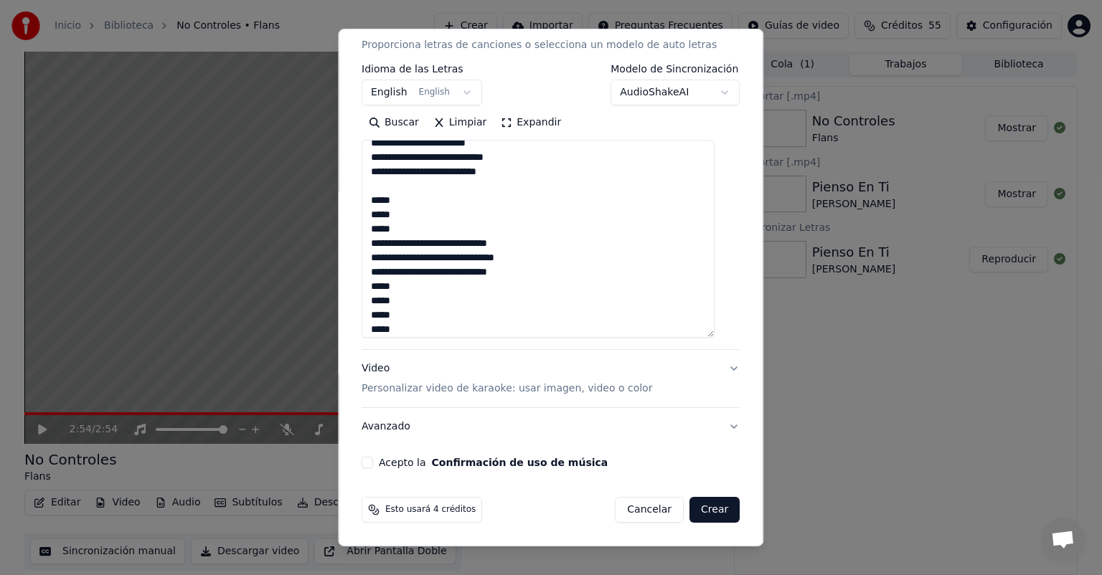
paste textarea "**********"
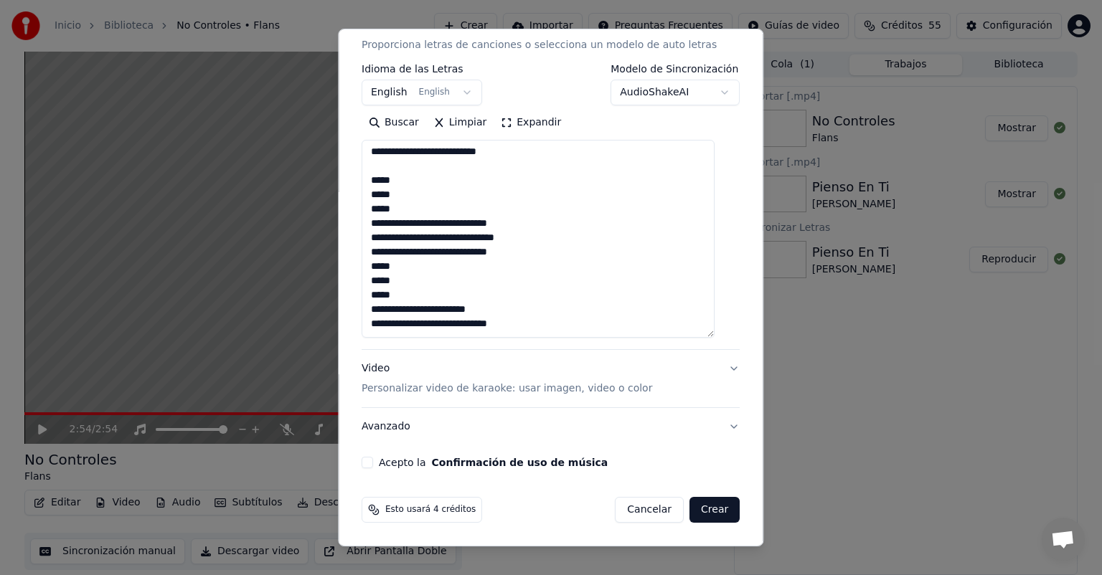
type textarea "**********"
click at [373, 463] on button "Acepto la Confirmación de uso de música" at bounding box center [367, 462] width 11 height 11
click at [716, 504] on button "Crear" at bounding box center [714, 510] width 50 height 26
select select "**"
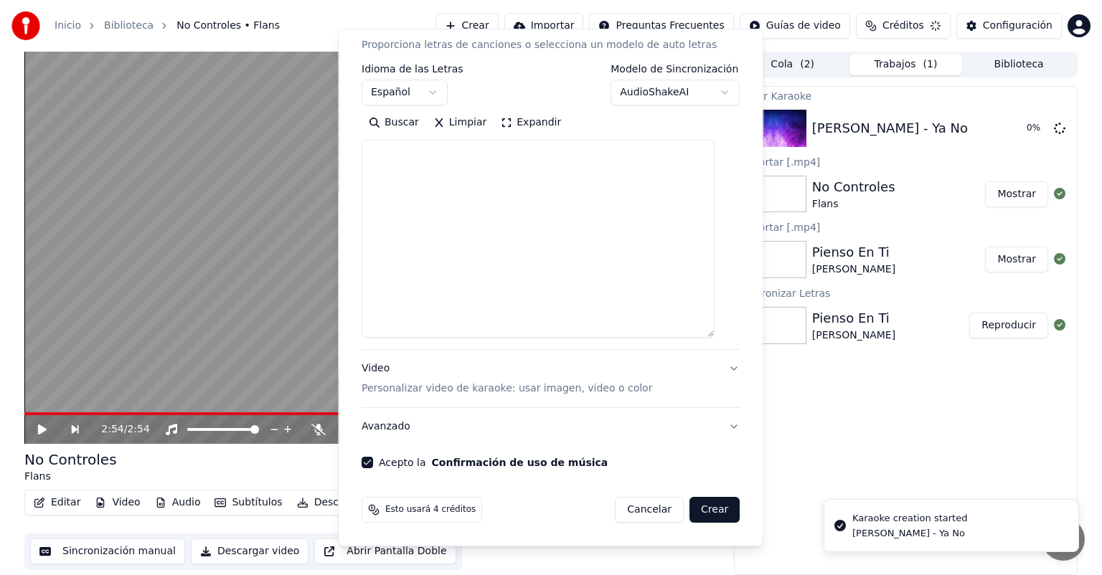
scroll to position [0, 0]
